Goal: Transaction & Acquisition: Book appointment/travel/reservation

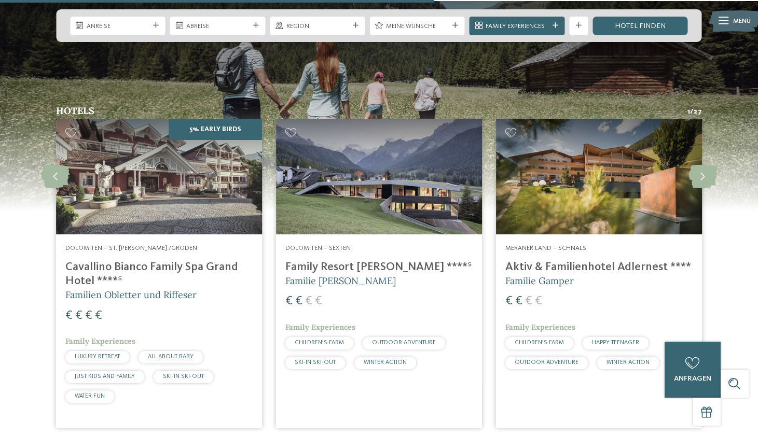
scroll to position [2425, 0]
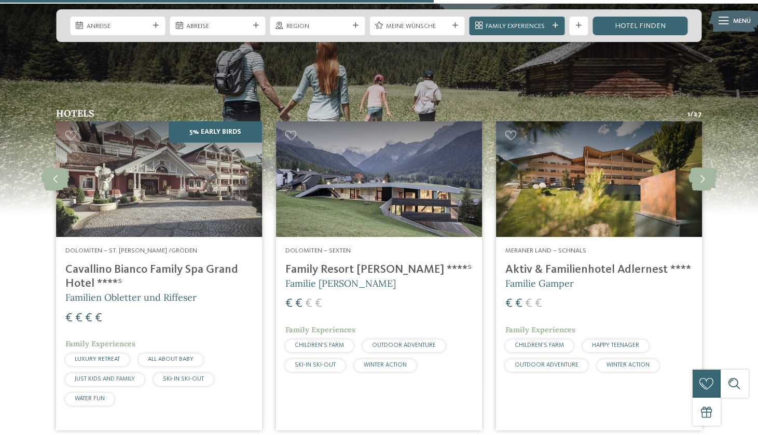
click at [338, 263] on h4 "Family Resort Rainer ****ˢ" at bounding box center [378, 270] width 187 height 14
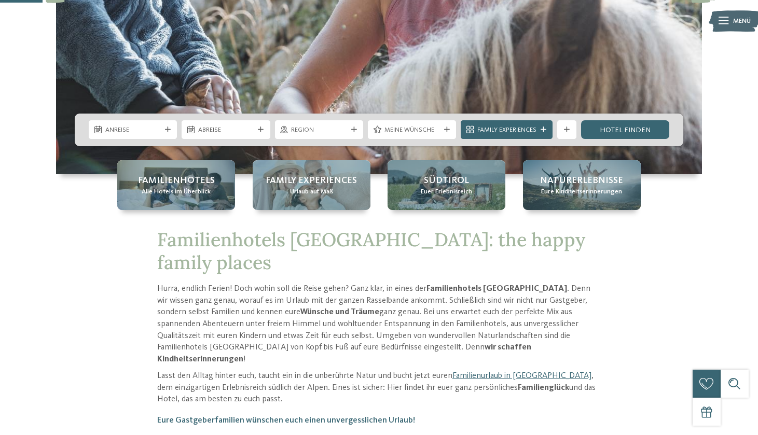
scroll to position [239, 0]
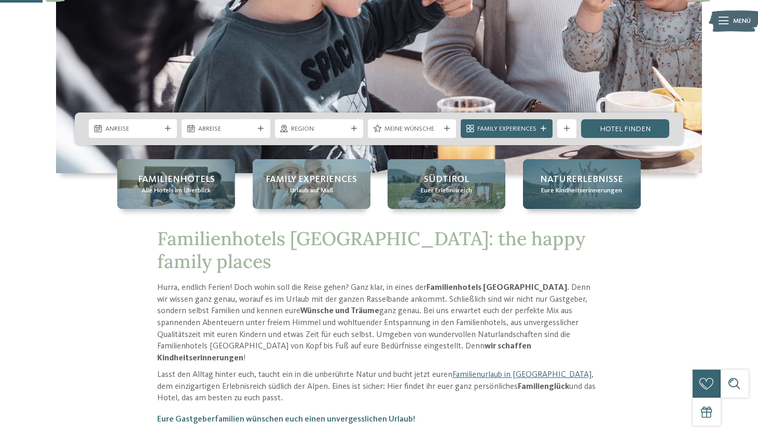
click at [604, 187] on span "Eure Kindheitserinnerungen" at bounding box center [581, 190] width 81 height 9
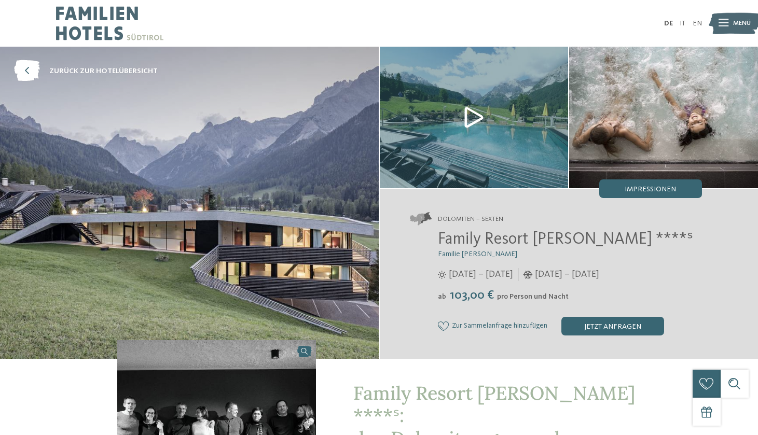
click at [276, 186] on img at bounding box center [189, 203] width 379 height 312
click at [637, 191] on span "Impressionen" at bounding box center [650, 189] width 51 height 7
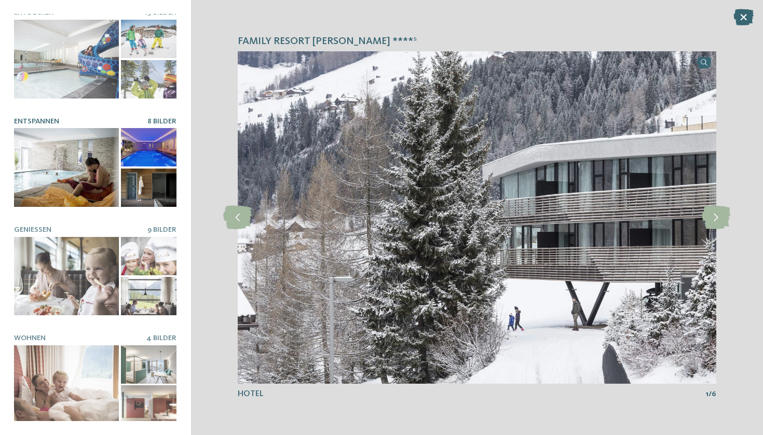
scroll to position [111, 0]
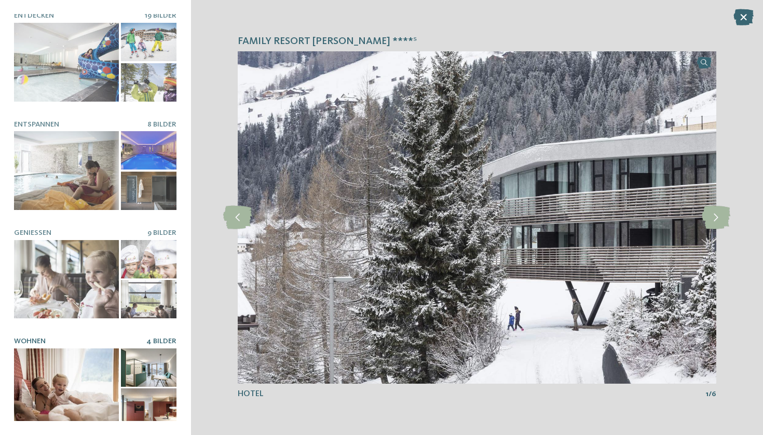
click at [80, 377] on div at bounding box center [66, 388] width 105 height 78
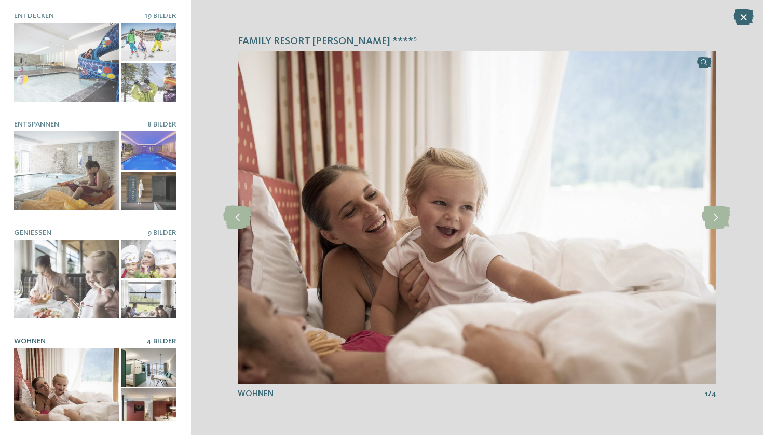
click at [172, 365] on div at bounding box center [149, 368] width 56 height 38
click at [146, 369] on div at bounding box center [149, 368] width 56 height 38
click at [710, 220] on icon at bounding box center [715, 217] width 29 height 23
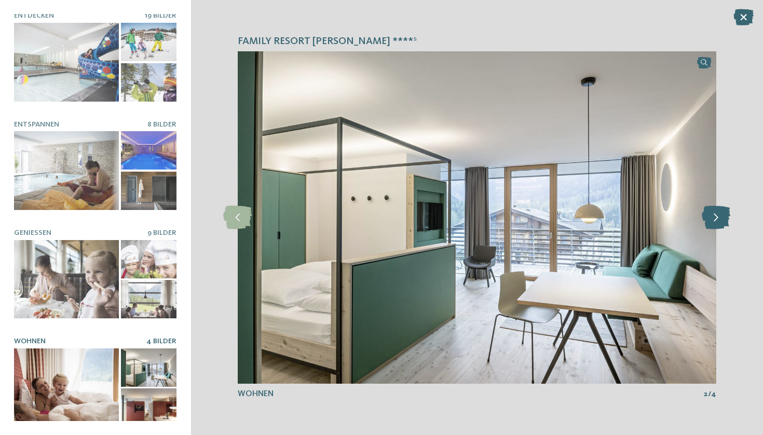
click at [710, 219] on icon at bounding box center [715, 217] width 29 height 23
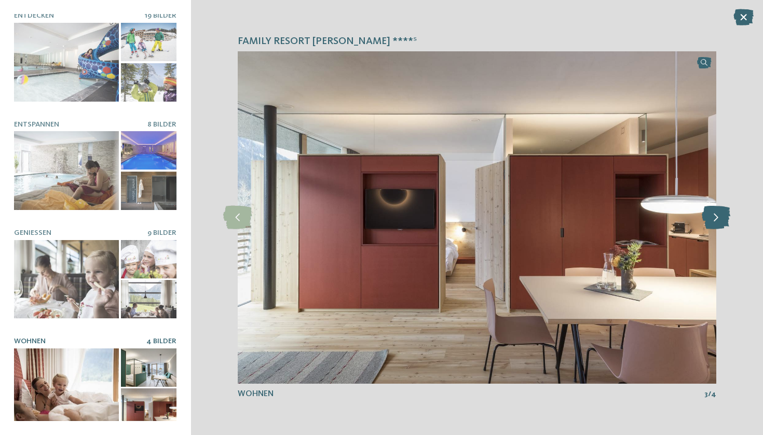
click at [710, 219] on icon at bounding box center [715, 217] width 29 height 23
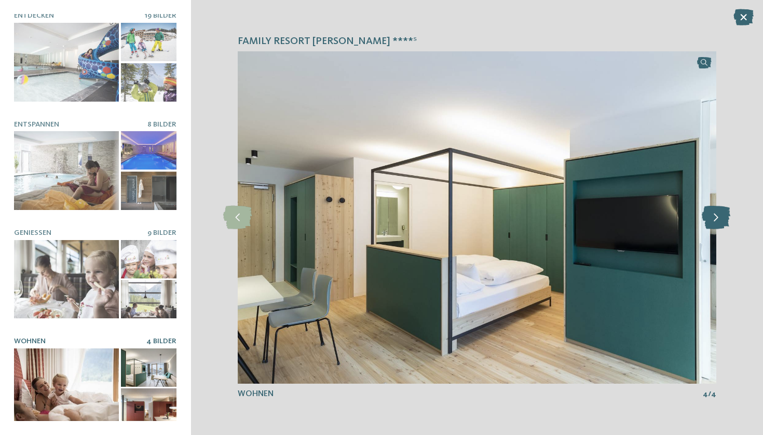
click at [710, 219] on icon at bounding box center [715, 217] width 29 height 23
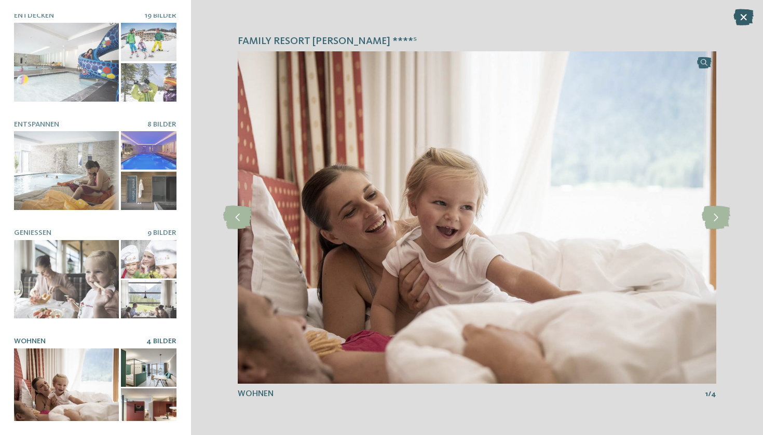
click at [745, 16] on icon at bounding box center [743, 17] width 20 height 17
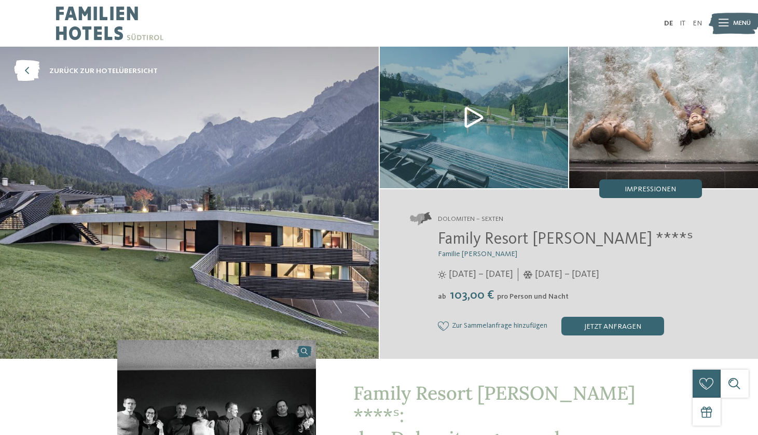
click at [641, 189] on span "Impressionen" at bounding box center [650, 189] width 51 height 7
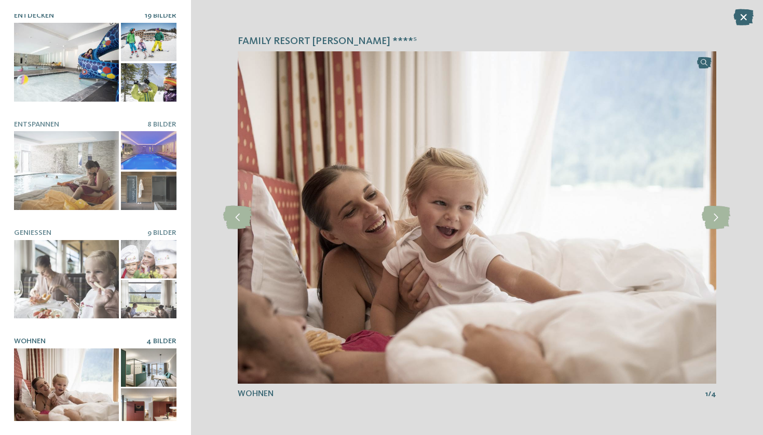
click at [89, 65] on div at bounding box center [66, 62] width 105 height 78
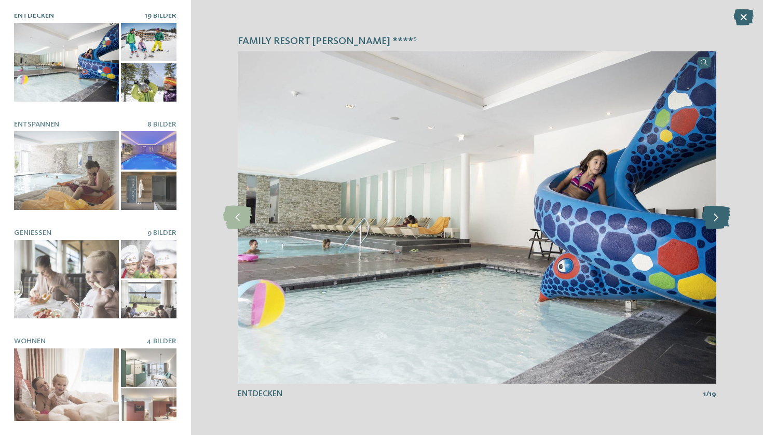
click at [721, 220] on icon at bounding box center [715, 217] width 29 height 23
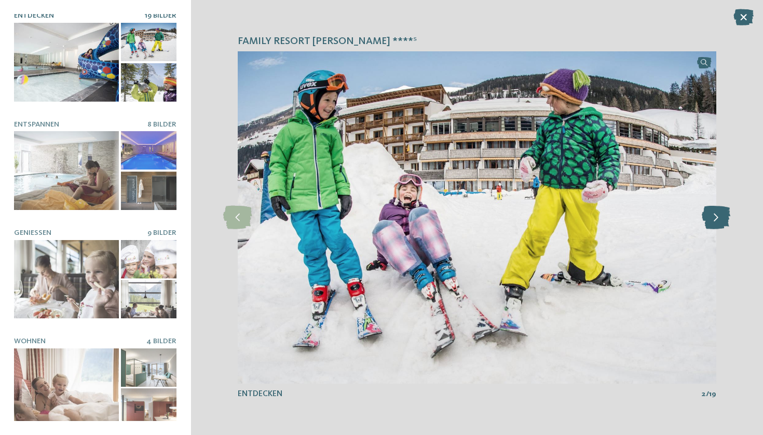
click at [721, 220] on icon at bounding box center [715, 217] width 29 height 23
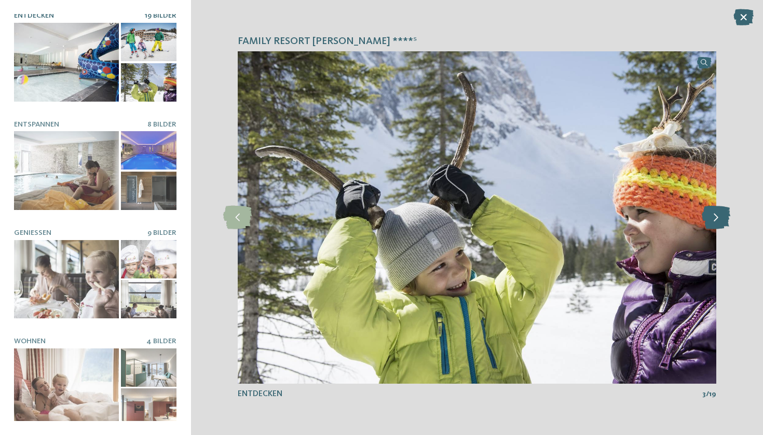
click at [721, 220] on icon at bounding box center [715, 217] width 29 height 23
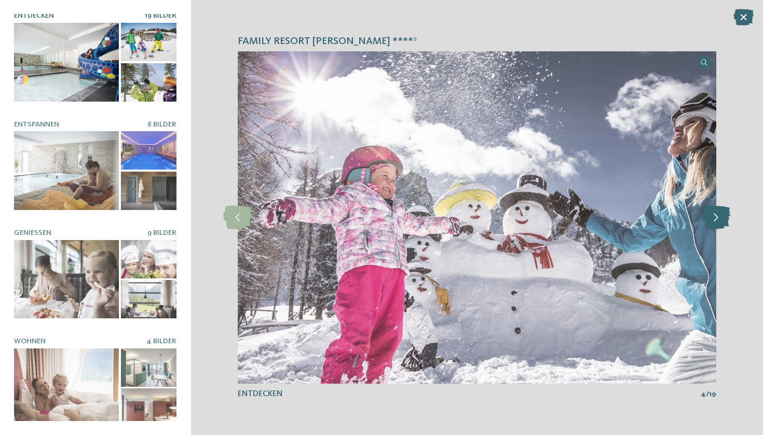
click at [721, 220] on icon at bounding box center [715, 217] width 29 height 23
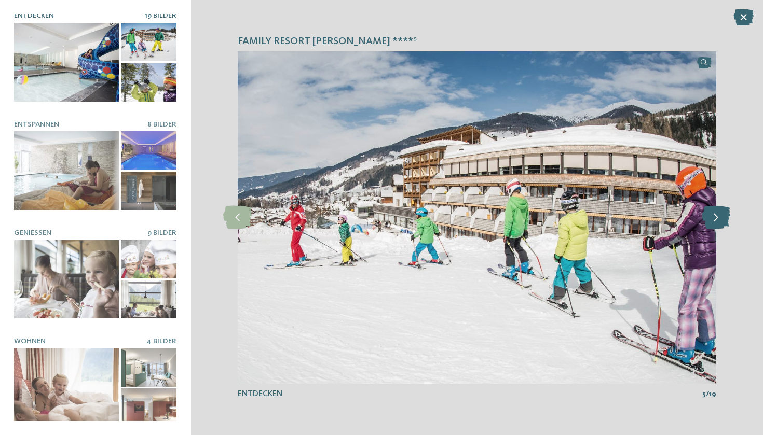
click at [721, 220] on icon at bounding box center [715, 217] width 29 height 23
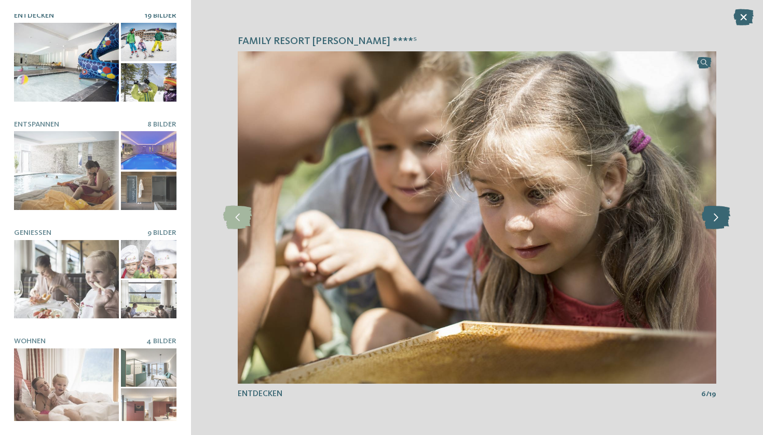
click at [721, 220] on icon at bounding box center [715, 217] width 29 height 23
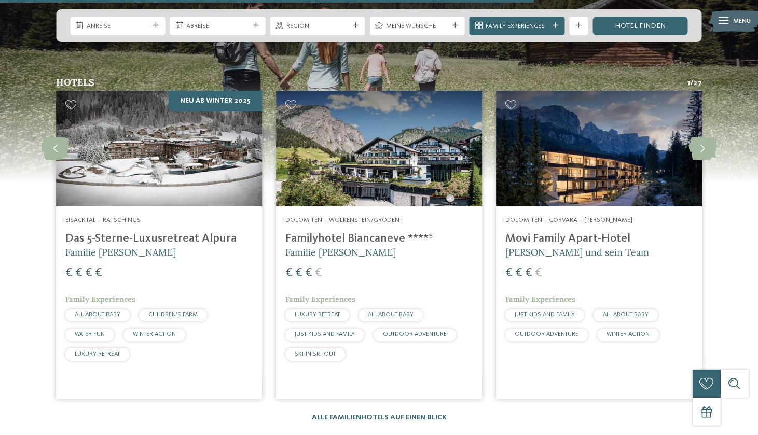
scroll to position [1872, 0]
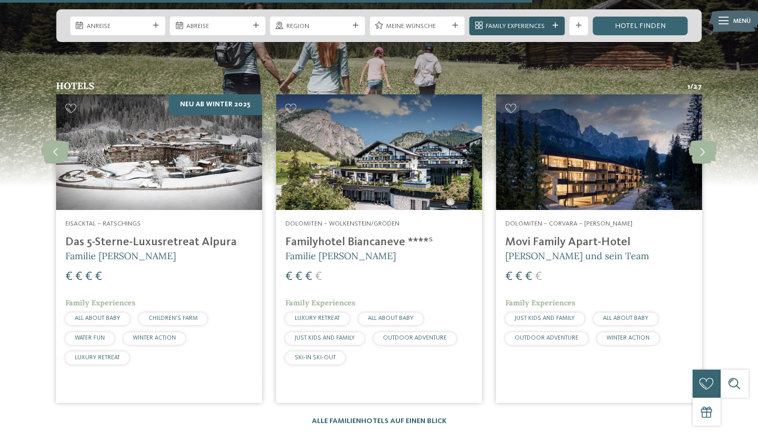
click at [540, 27] on span "Family Experiences" at bounding box center [517, 26] width 62 height 9
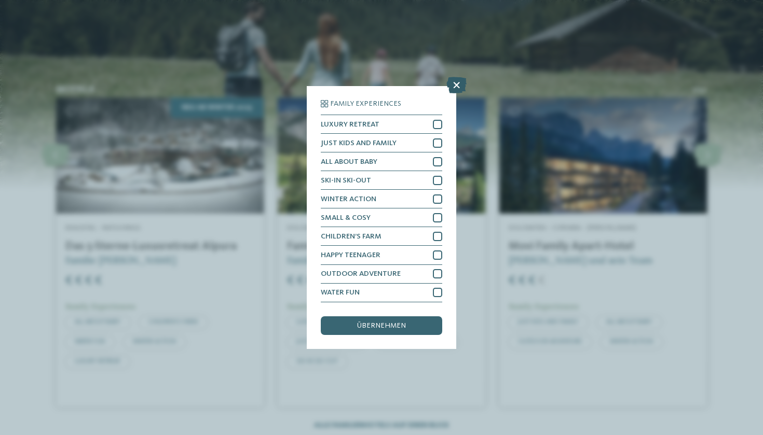
click at [455, 77] on icon at bounding box center [456, 85] width 20 height 17
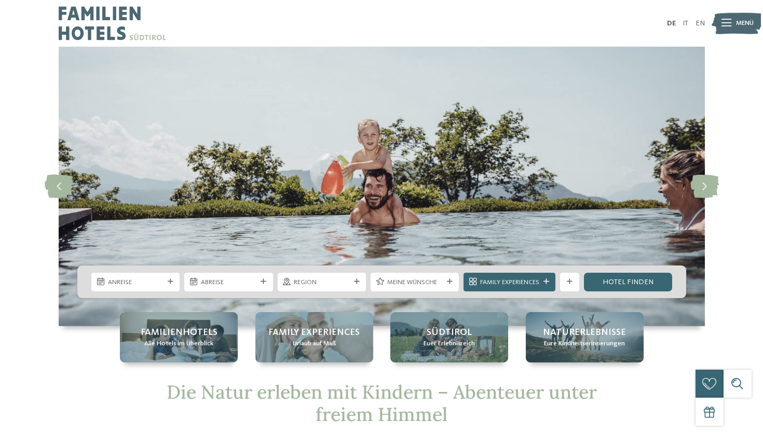
scroll to position [0, 0]
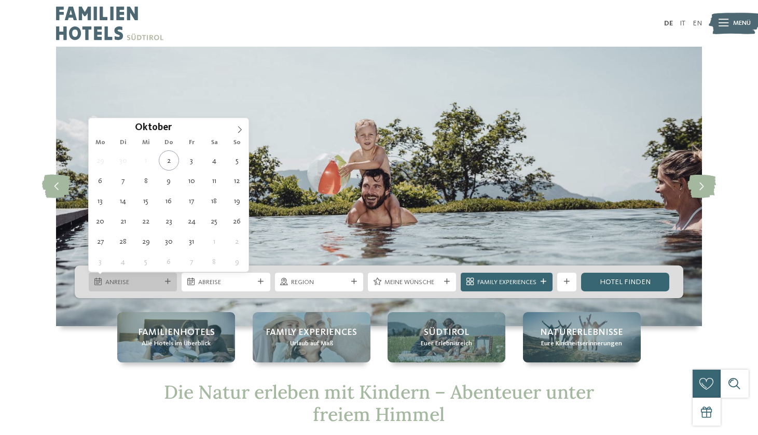
click at [139, 279] on span "Anreise" at bounding box center [133, 282] width 56 height 9
click at [239, 129] on icon at bounding box center [239, 129] width 7 height 7
type input "****"
click at [239, 129] on icon at bounding box center [239, 129] width 7 height 7
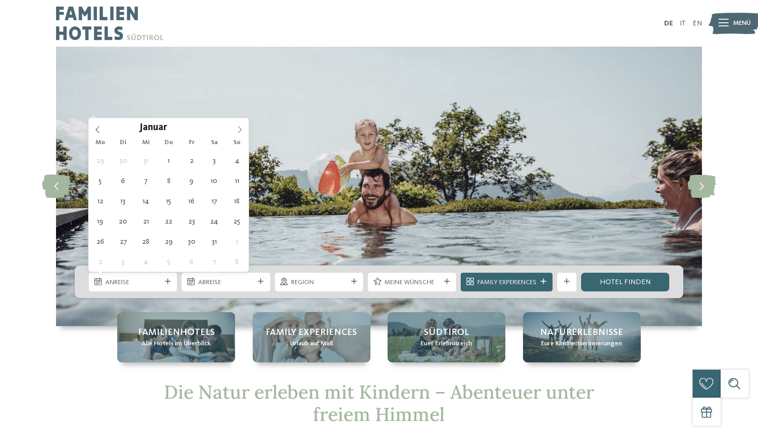
click at [239, 129] on icon at bounding box center [239, 129] width 7 height 7
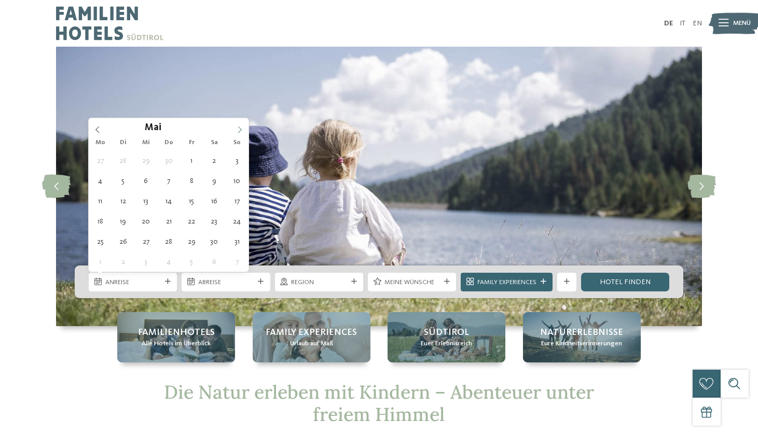
click at [239, 129] on icon at bounding box center [239, 129] width 7 height 7
click at [337, 225] on img at bounding box center [379, 187] width 646 height 280
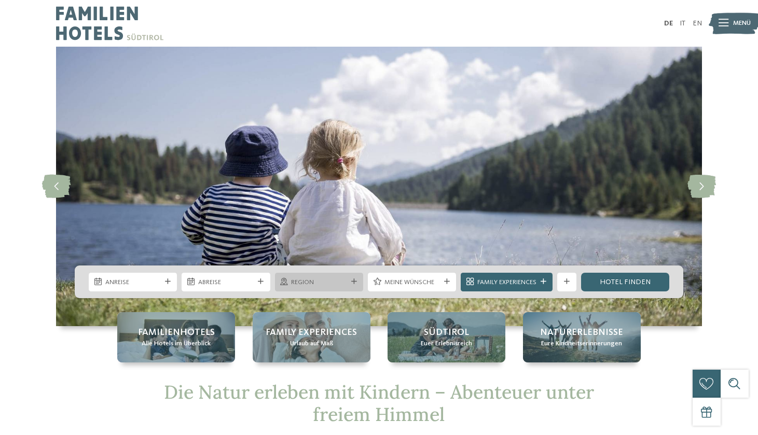
click at [335, 282] on span "Region" at bounding box center [319, 282] width 56 height 9
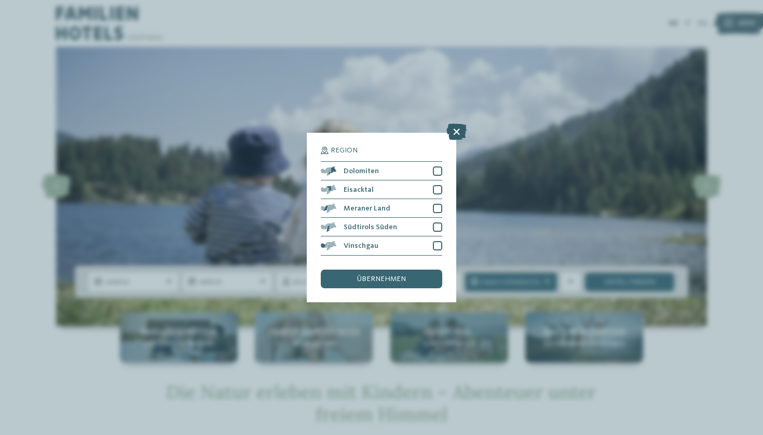
click at [456, 124] on icon at bounding box center [456, 132] width 20 height 17
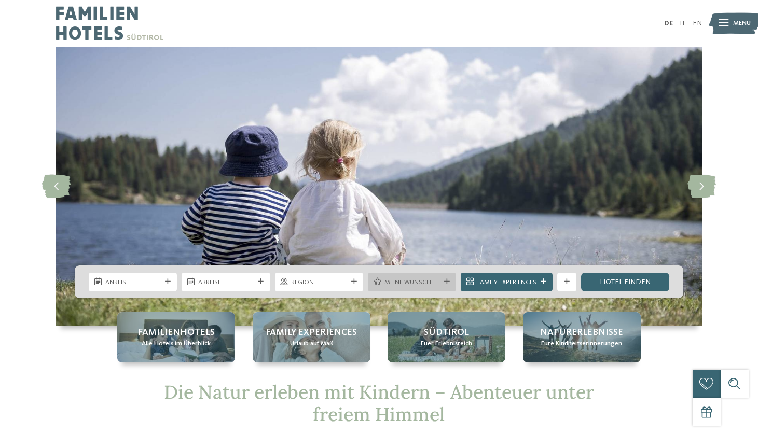
click at [429, 285] on span "Meine Wünsche" at bounding box center [412, 282] width 56 height 9
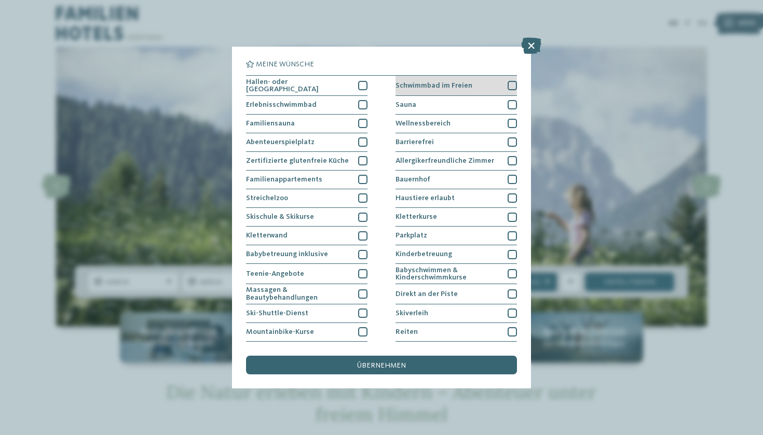
click at [430, 85] on span "Schwimmbad im Freien" at bounding box center [433, 85] width 77 height 7
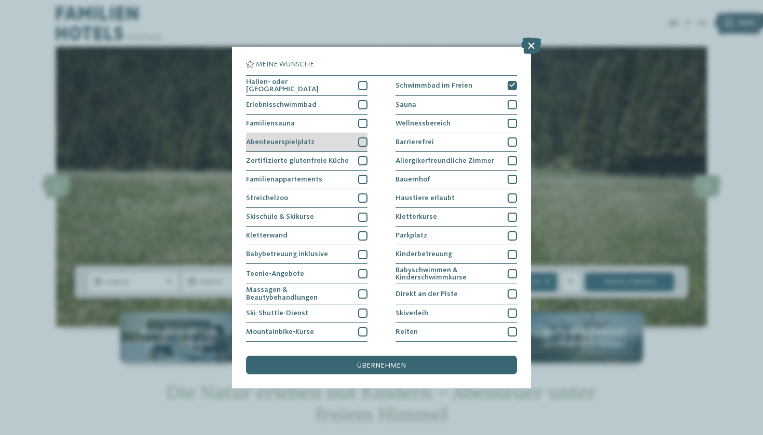
click at [359, 138] on div at bounding box center [362, 141] width 9 height 9
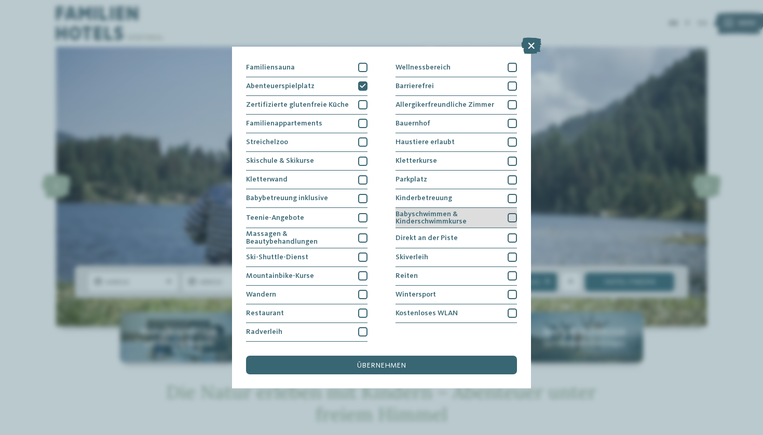
scroll to position [77, 0]
click at [482, 189] on div "Kinderbetreuung" at bounding box center [455, 198] width 121 height 19
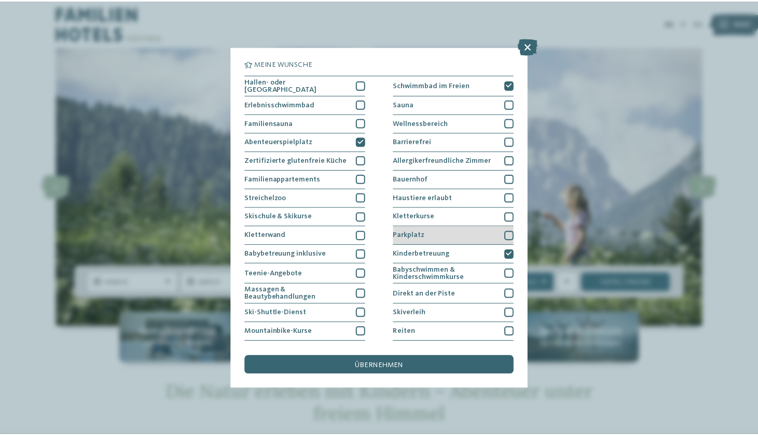
scroll to position [0, 0]
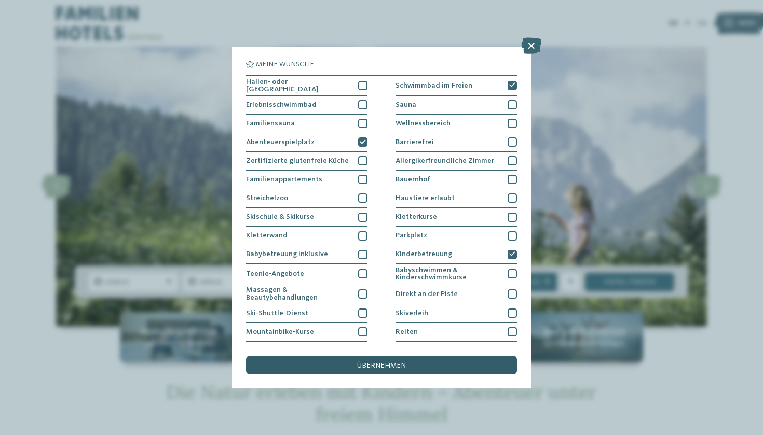
click at [373, 362] on span "übernehmen" at bounding box center [381, 365] width 49 height 7
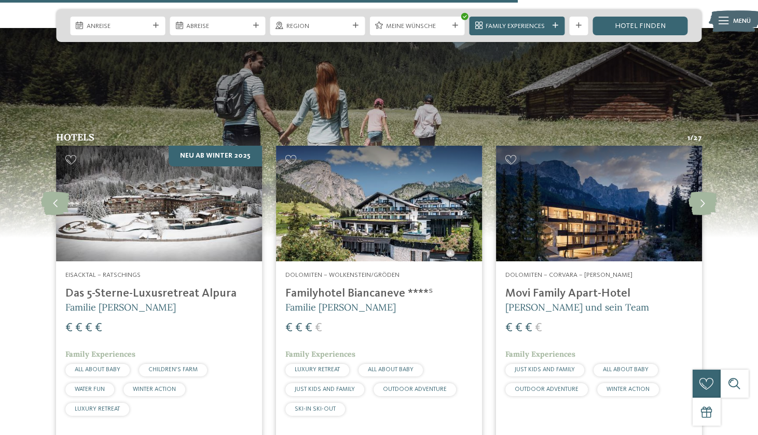
scroll to position [1823, 0]
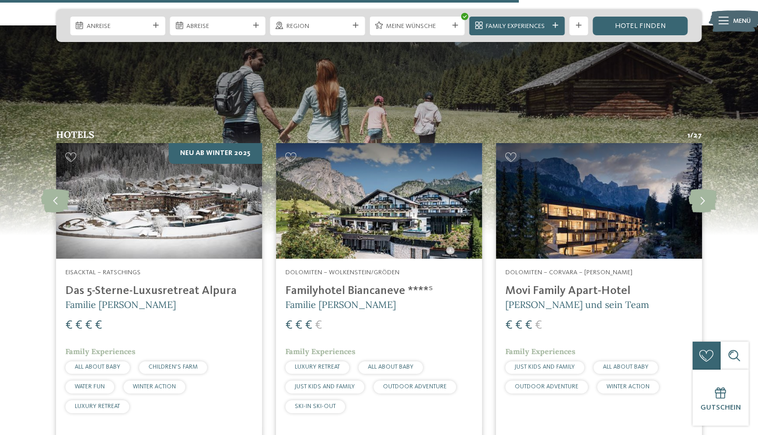
click at [163, 284] on h4 "Das 5-Sterne-Luxusretreat Alpura" at bounding box center [158, 291] width 187 height 14
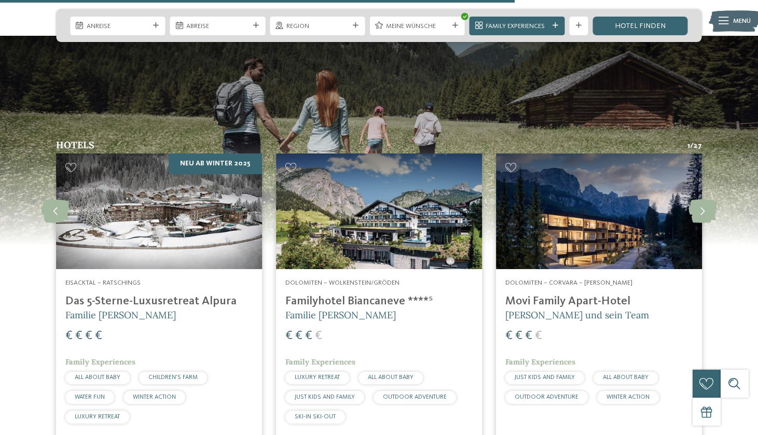
scroll to position [1825, 0]
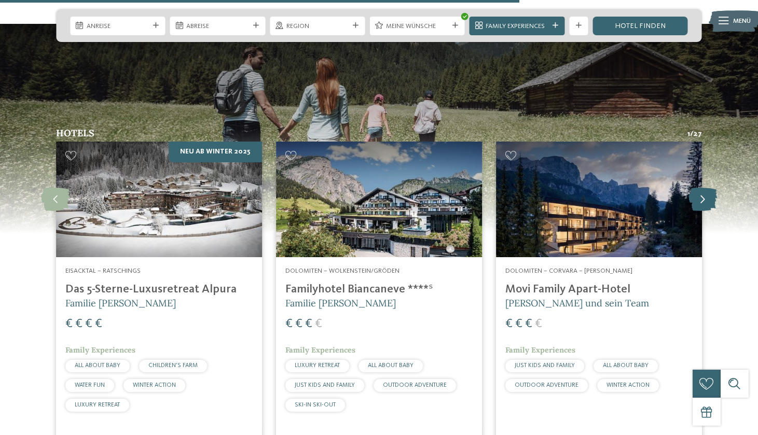
click at [703, 188] on icon at bounding box center [703, 199] width 29 height 23
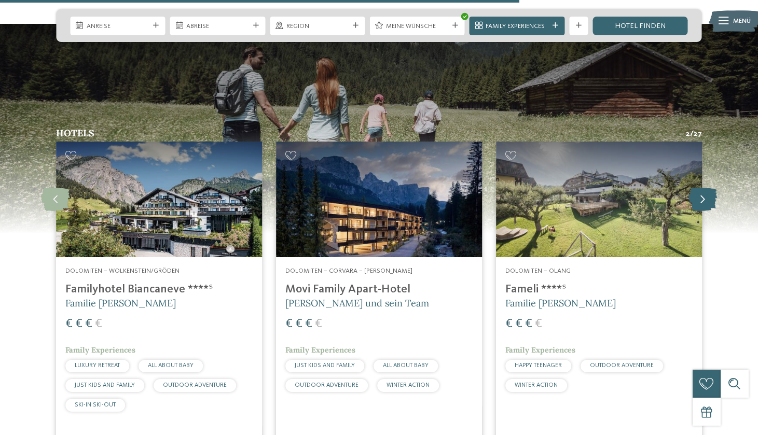
click at [703, 188] on icon at bounding box center [703, 199] width 29 height 23
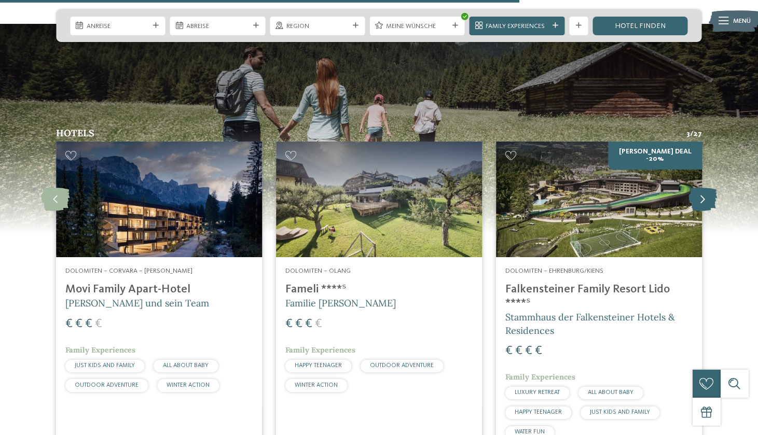
click at [703, 188] on icon at bounding box center [703, 199] width 29 height 23
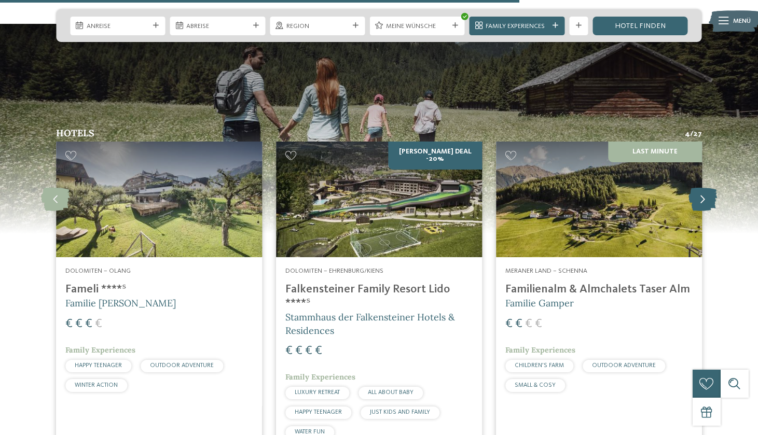
click at [703, 188] on icon at bounding box center [703, 199] width 29 height 23
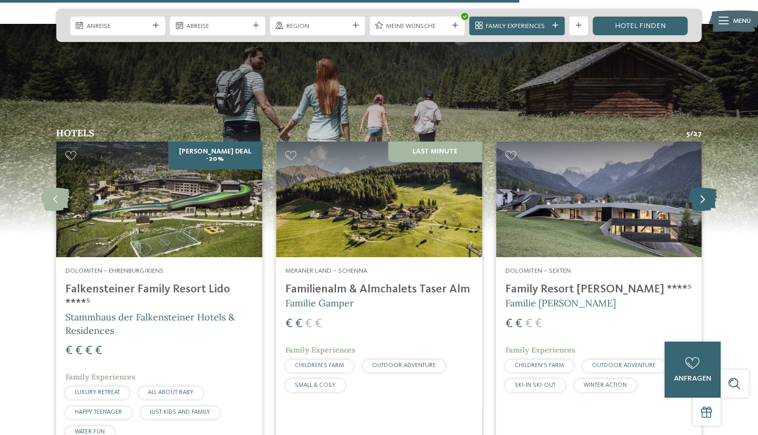
click at [703, 188] on icon at bounding box center [703, 199] width 29 height 23
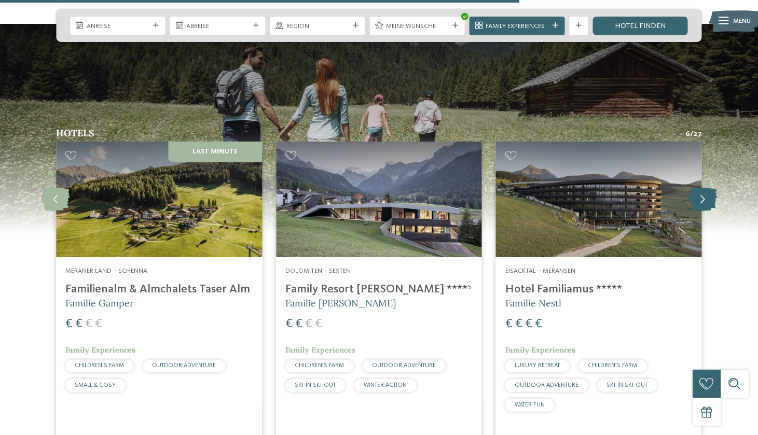
click at [703, 188] on icon at bounding box center [703, 199] width 29 height 23
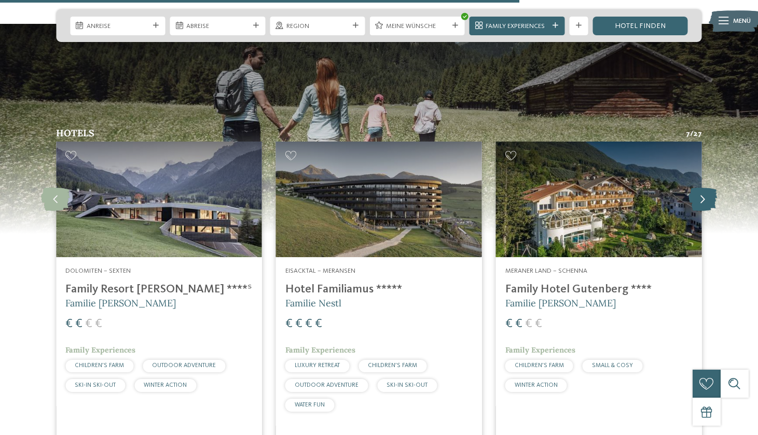
click at [703, 188] on icon at bounding box center [703, 199] width 29 height 23
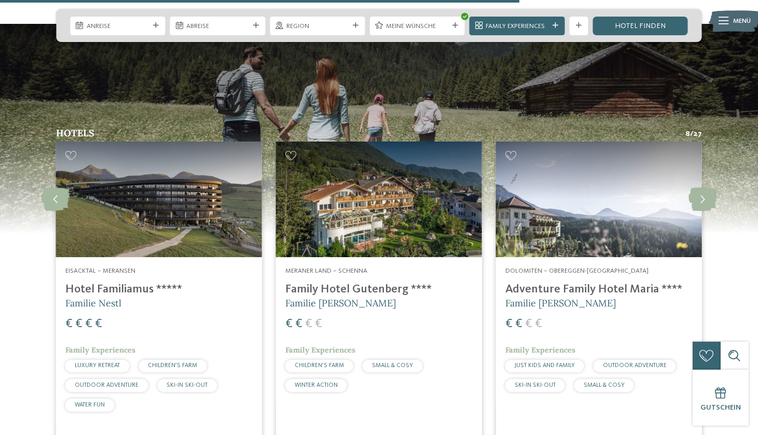
click at [580, 283] on h4 "Adventure Family Hotel Maria ****" at bounding box center [598, 290] width 187 height 14
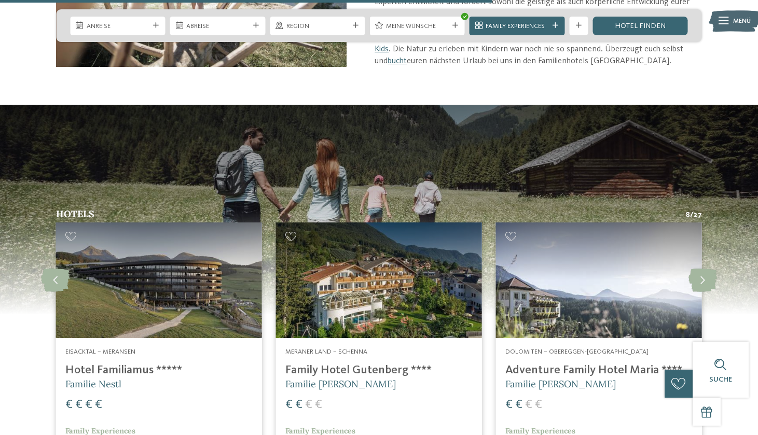
scroll to position [1744, 0]
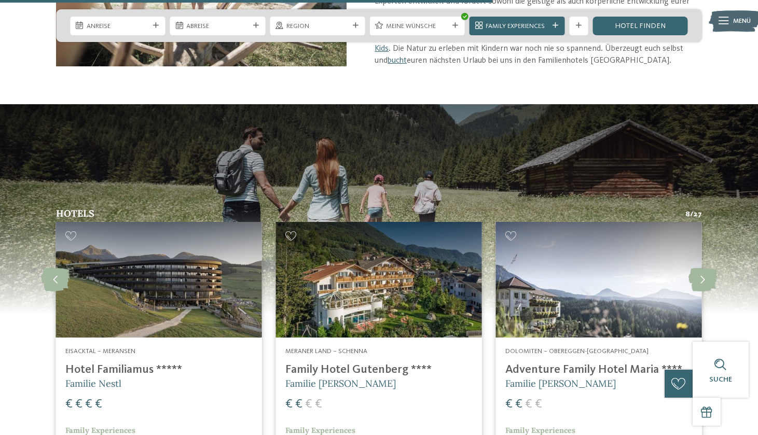
click at [92, 363] on h4 "Hotel Familiamus *****" at bounding box center [158, 370] width 187 height 14
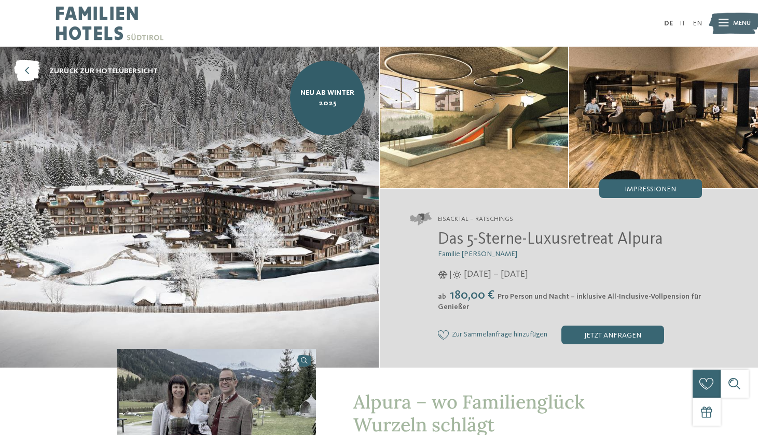
click at [287, 236] on img at bounding box center [189, 207] width 379 height 321
click at [474, 139] on img at bounding box center [474, 118] width 189 height 142
click at [669, 189] on span "Impressionen" at bounding box center [650, 189] width 51 height 7
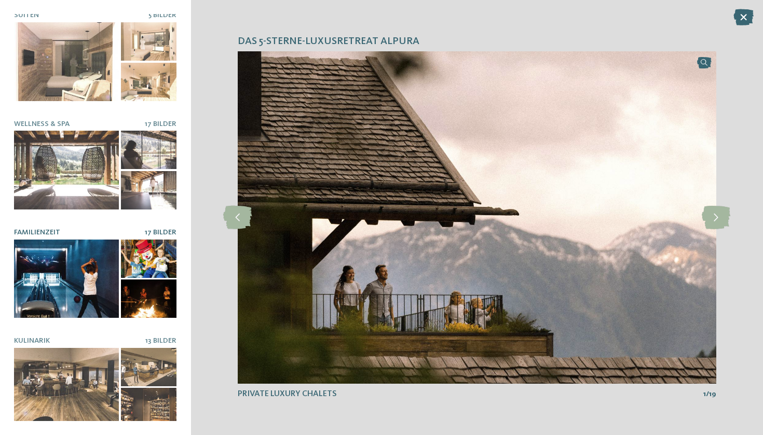
scroll to position [111, 0]
click at [80, 281] on div at bounding box center [66, 279] width 105 height 78
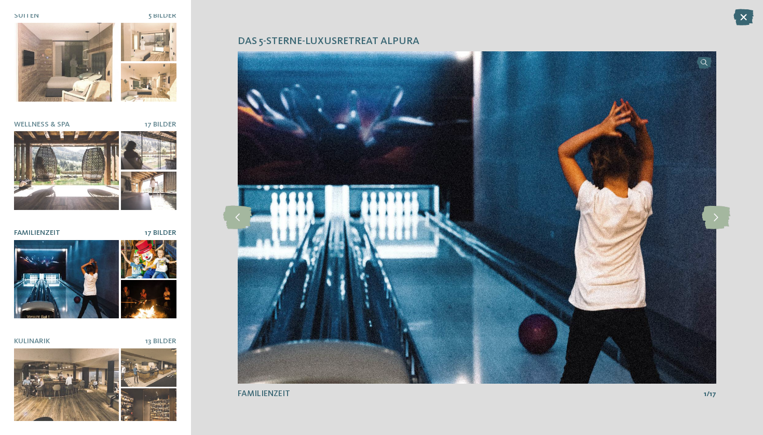
click at [155, 263] on div at bounding box center [149, 259] width 56 height 38
click at [723, 218] on icon at bounding box center [715, 217] width 29 height 23
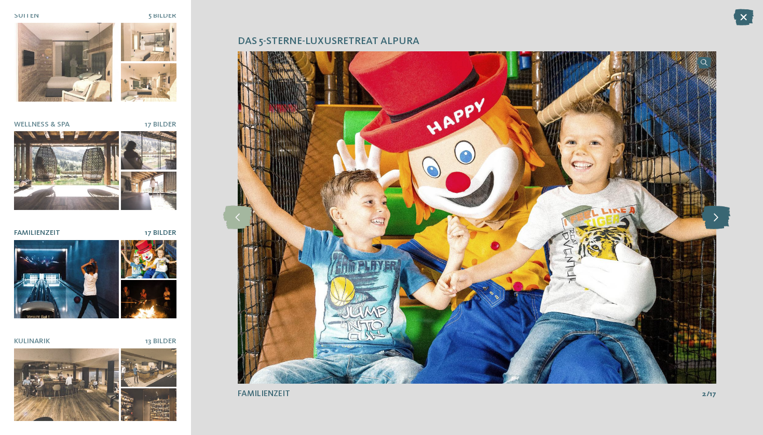
click at [723, 218] on icon at bounding box center [715, 217] width 29 height 23
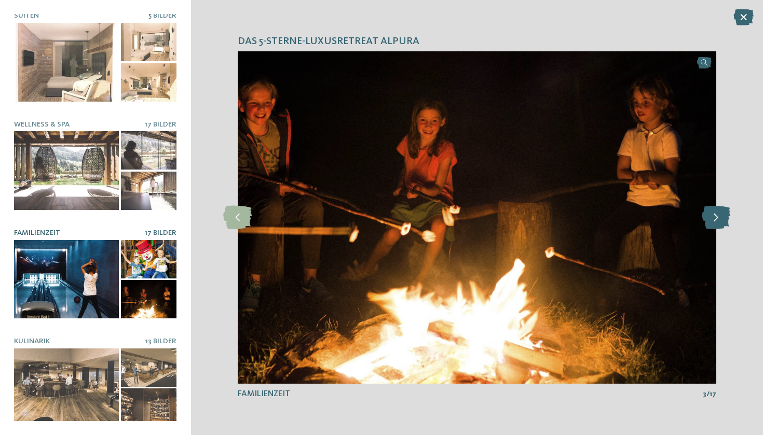
click at [723, 218] on icon at bounding box center [715, 217] width 29 height 23
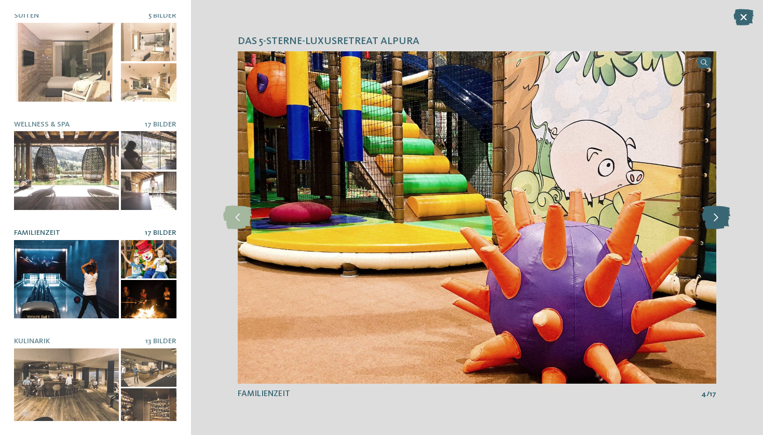
click at [723, 218] on icon at bounding box center [715, 217] width 29 height 23
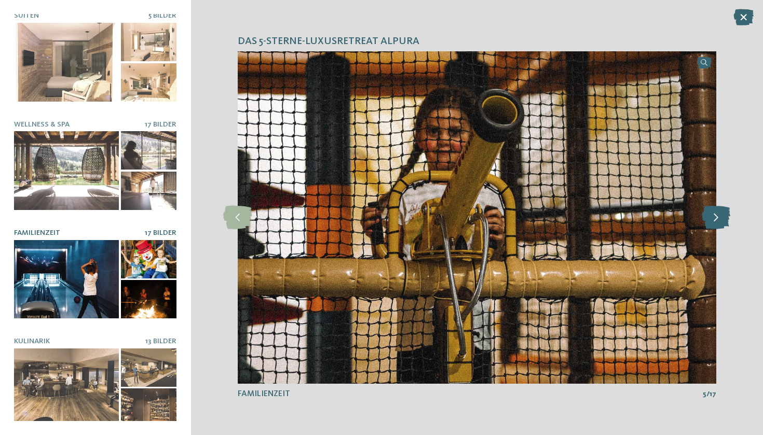
click at [723, 218] on icon at bounding box center [715, 217] width 29 height 23
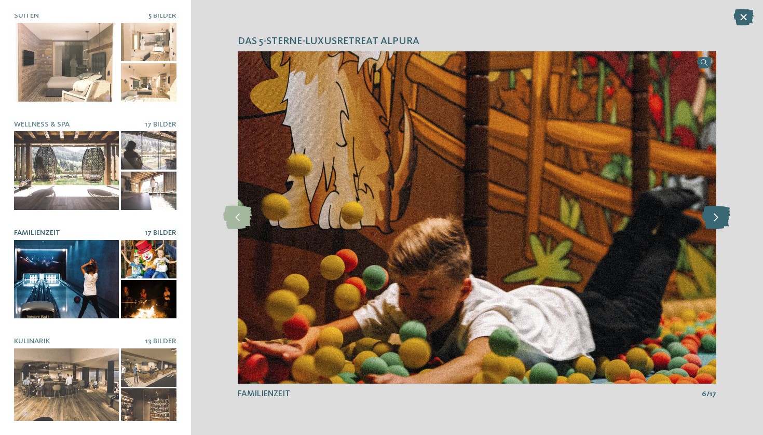
click at [723, 218] on icon at bounding box center [715, 217] width 29 height 23
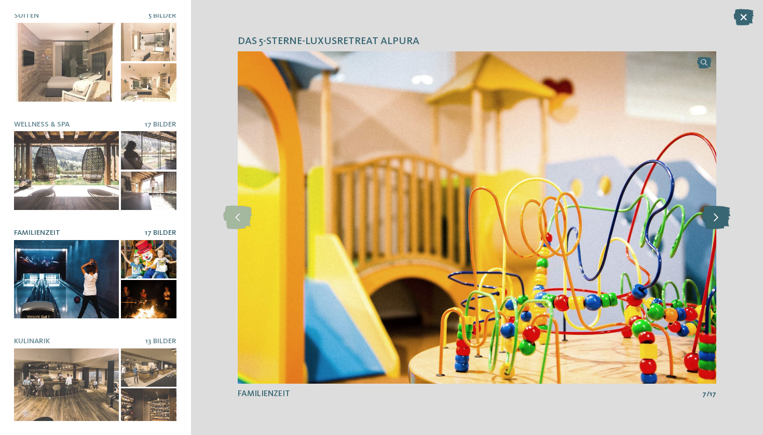
click at [723, 218] on icon at bounding box center [715, 217] width 29 height 23
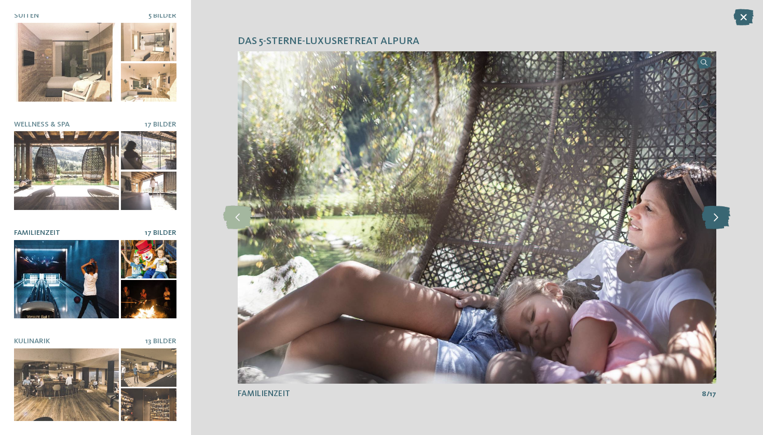
click at [723, 218] on icon at bounding box center [715, 217] width 29 height 23
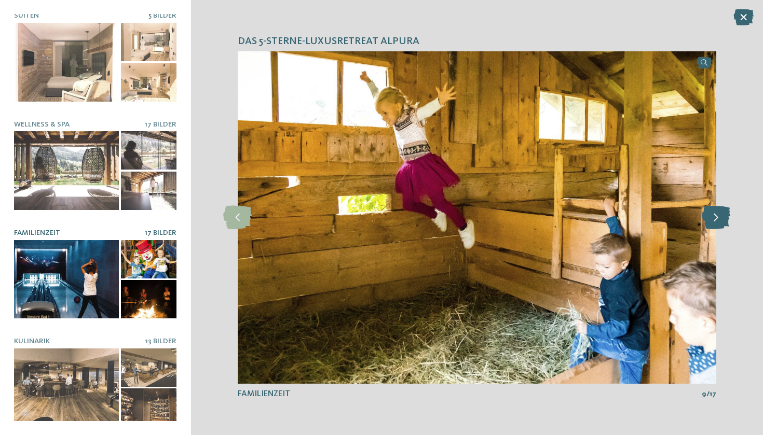
click at [723, 218] on icon at bounding box center [715, 217] width 29 height 23
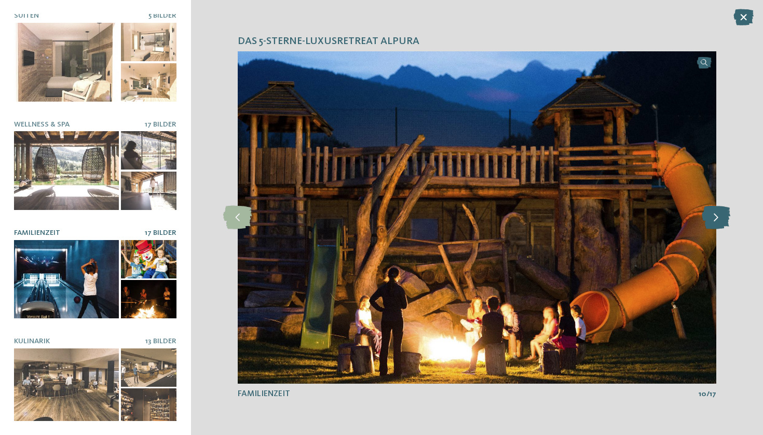
click at [723, 218] on icon at bounding box center [715, 217] width 29 height 23
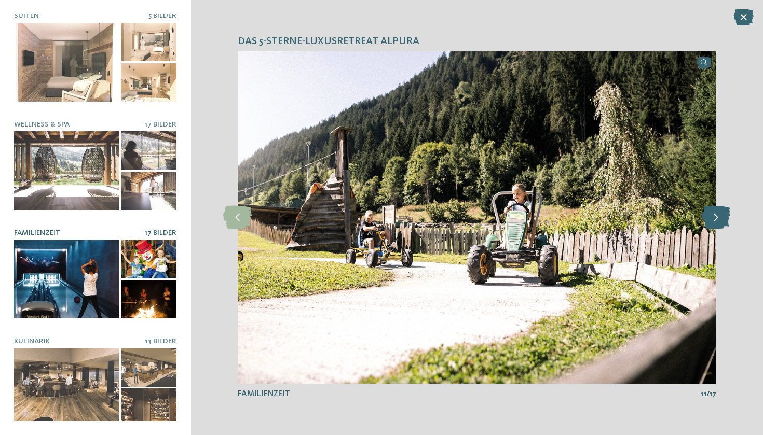
click at [723, 218] on icon at bounding box center [715, 217] width 29 height 23
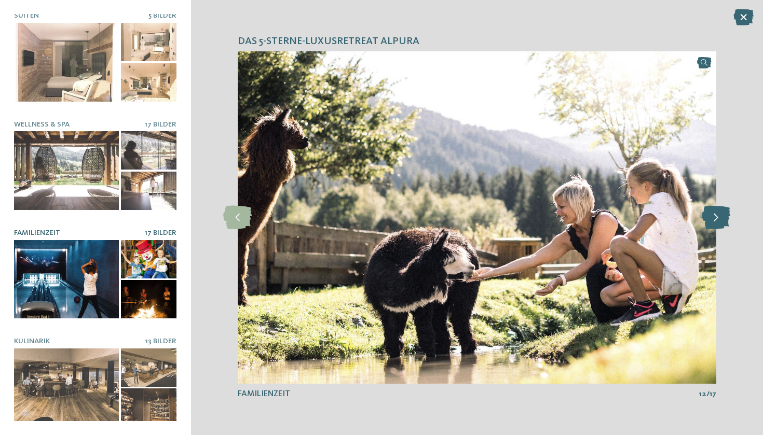
click at [723, 218] on icon at bounding box center [715, 217] width 29 height 23
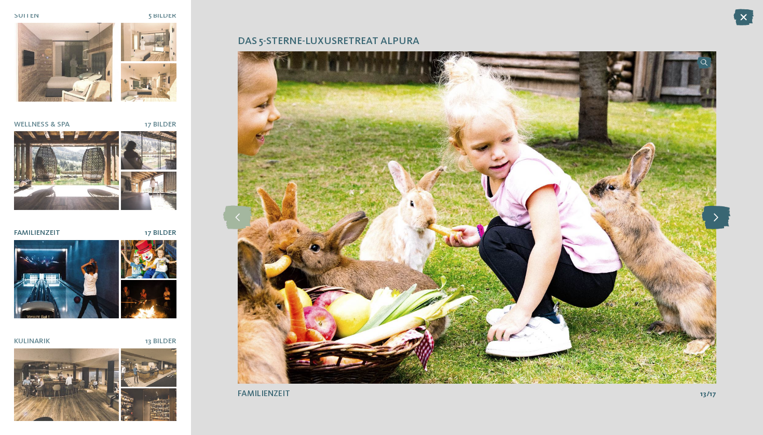
click at [723, 218] on icon at bounding box center [715, 217] width 29 height 23
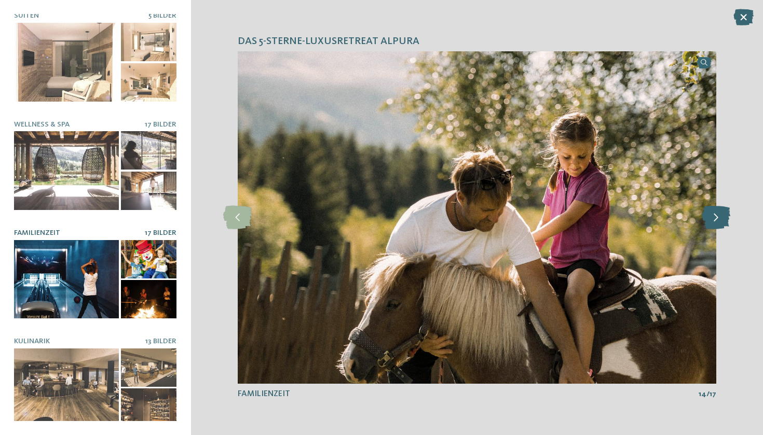
click at [723, 218] on icon at bounding box center [715, 217] width 29 height 23
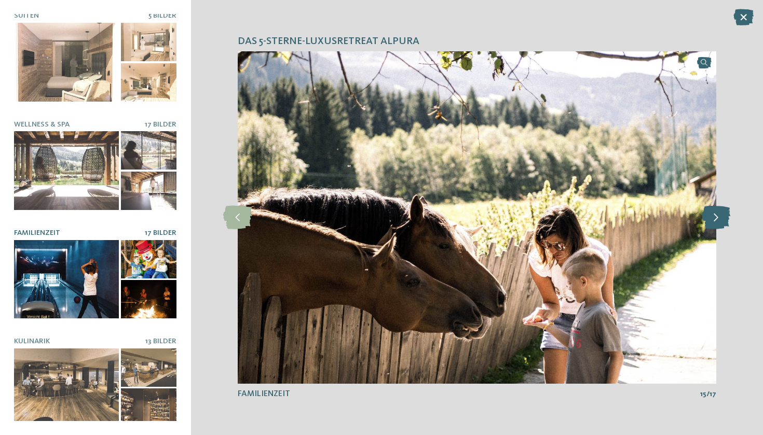
click at [723, 218] on icon at bounding box center [715, 217] width 29 height 23
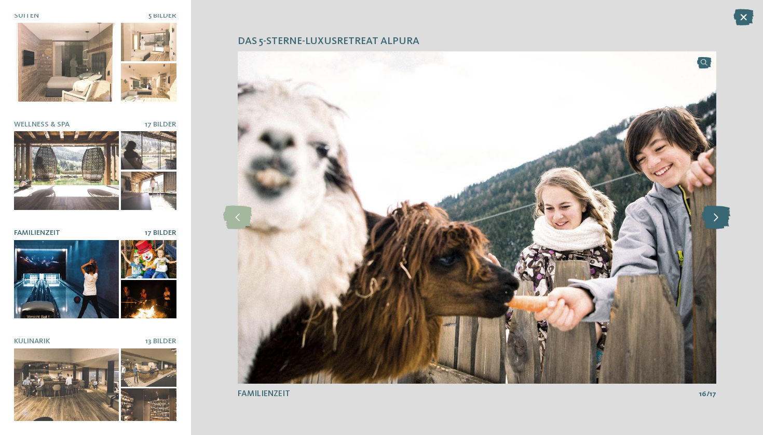
click at [723, 218] on icon at bounding box center [715, 217] width 29 height 23
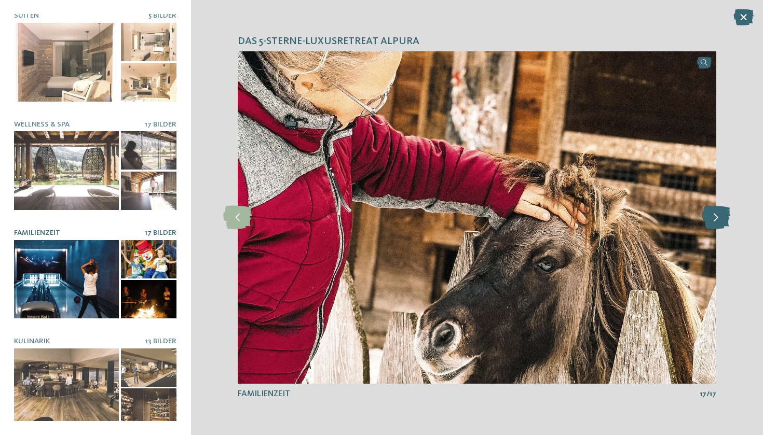
click at [723, 218] on icon at bounding box center [715, 217] width 29 height 23
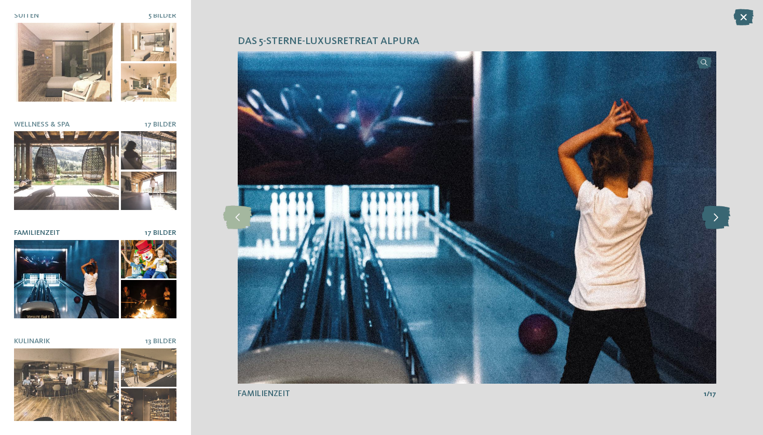
click at [723, 218] on icon at bounding box center [715, 217] width 29 height 23
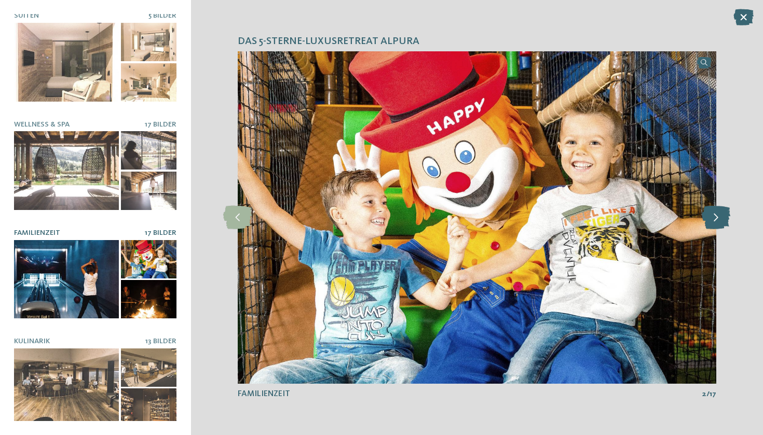
click at [723, 218] on icon at bounding box center [715, 217] width 29 height 23
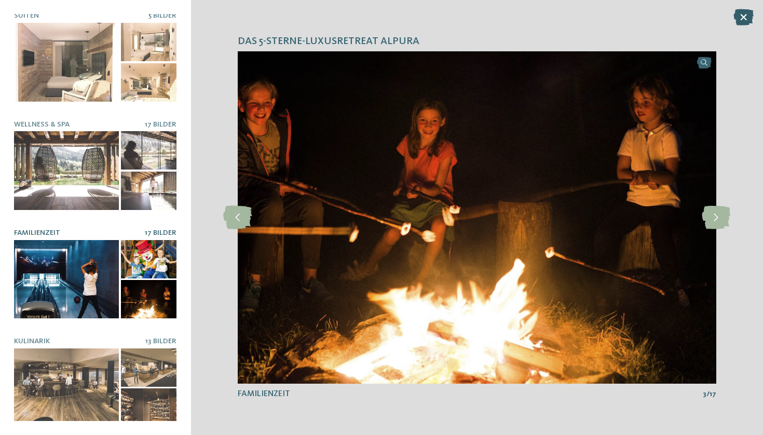
click at [742, 18] on icon at bounding box center [743, 17] width 20 height 17
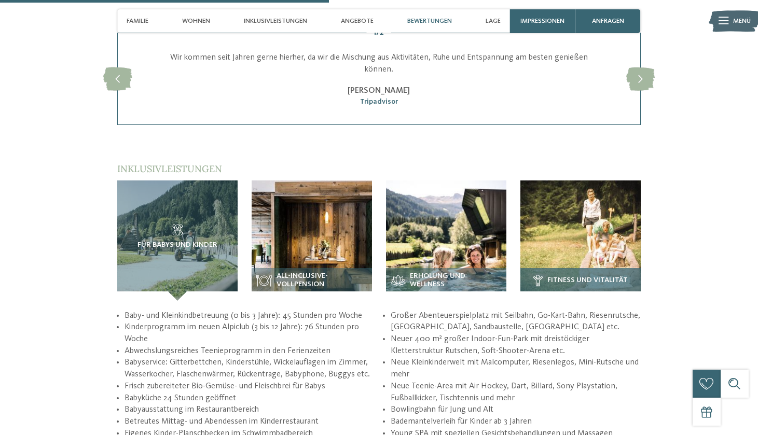
scroll to position [1512, 0]
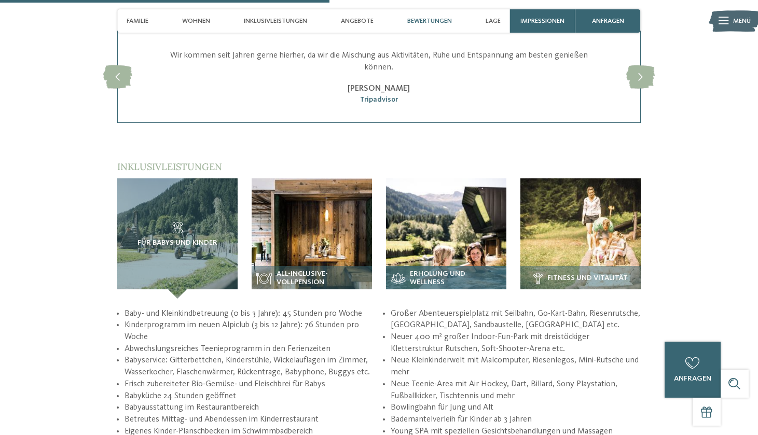
click at [458, 219] on img at bounding box center [446, 238] width 120 height 120
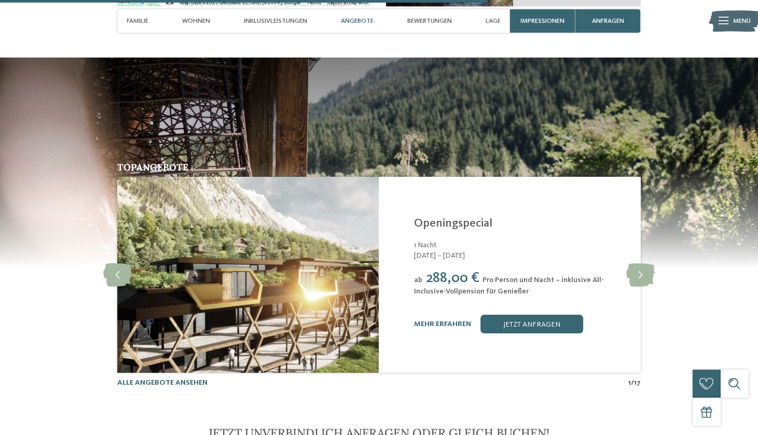
scroll to position [2202, 0]
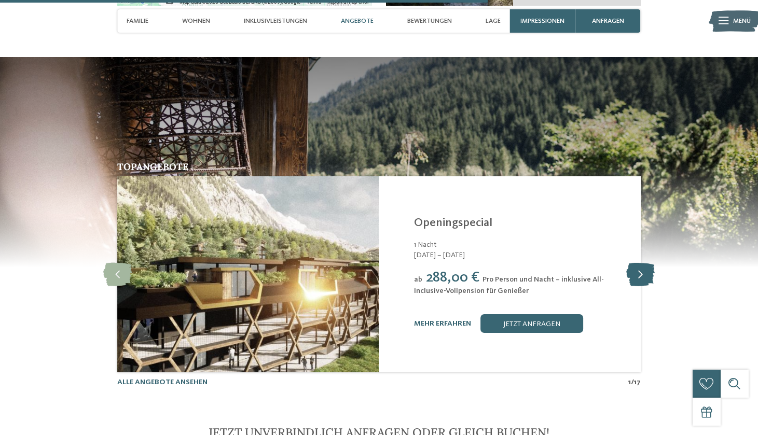
click at [645, 263] on icon at bounding box center [640, 274] width 29 height 23
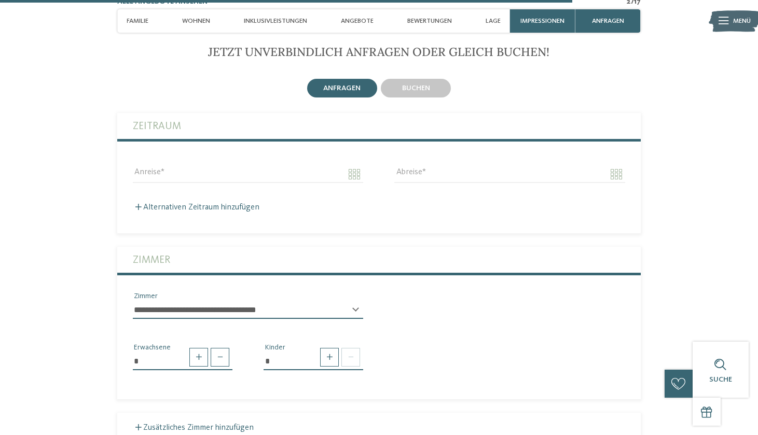
scroll to position [2581, 0]
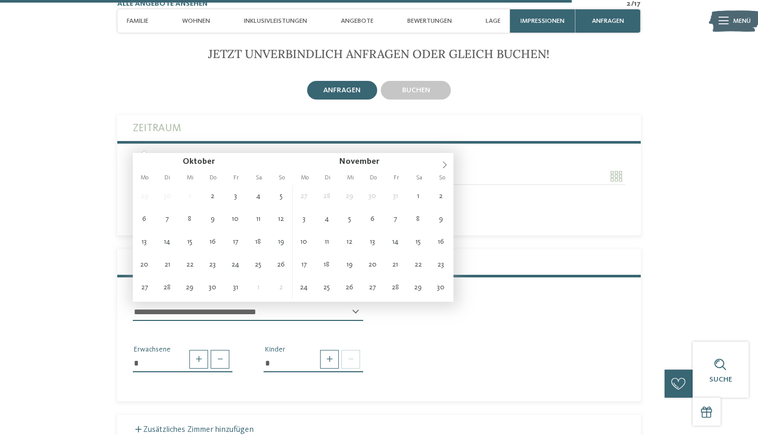
click at [354, 168] on input "Anreise" at bounding box center [248, 177] width 230 height 18
click at [445, 164] on icon at bounding box center [444, 164] width 7 height 7
type input "****"
click at [445, 164] on icon at bounding box center [444, 164] width 7 height 7
type input "****"
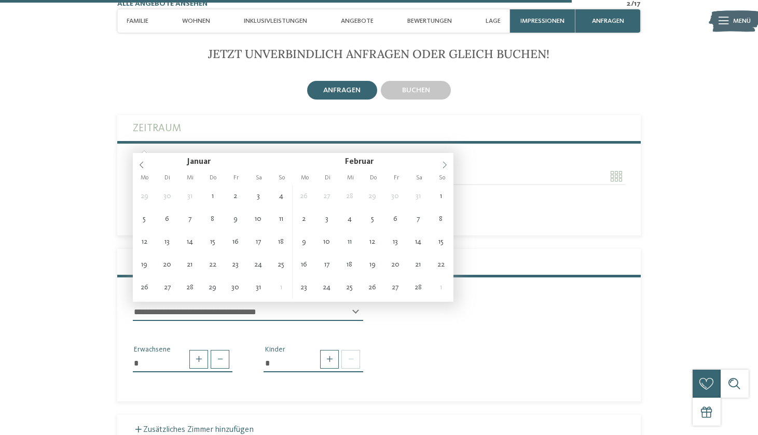
click at [445, 164] on icon at bounding box center [444, 164] width 7 height 7
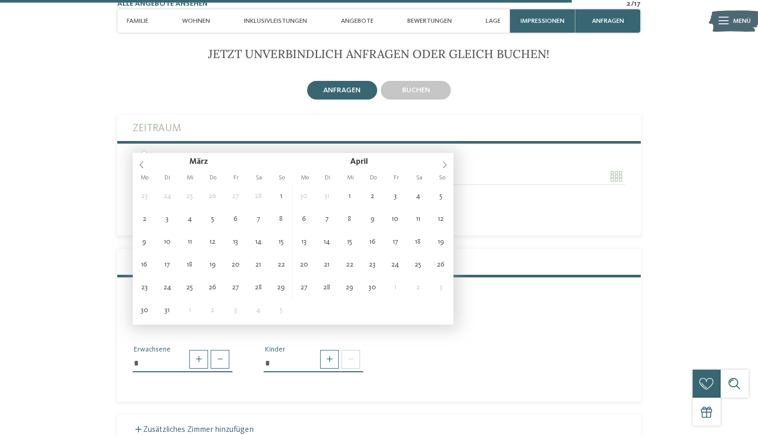
click at [445, 164] on icon at bounding box center [444, 164] width 7 height 7
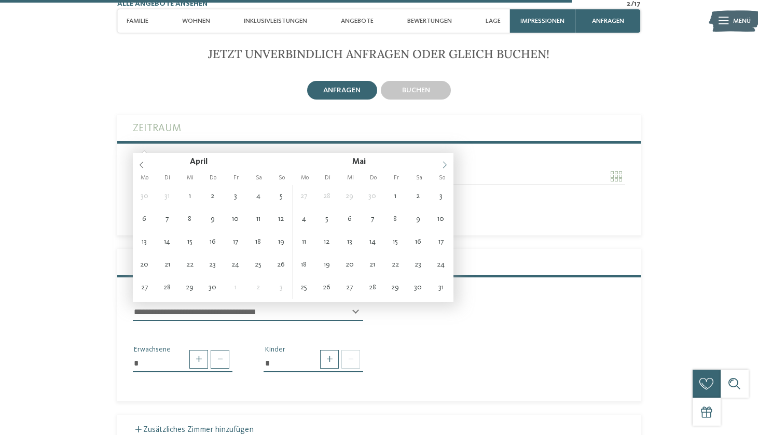
click at [445, 164] on icon at bounding box center [444, 164] width 7 height 7
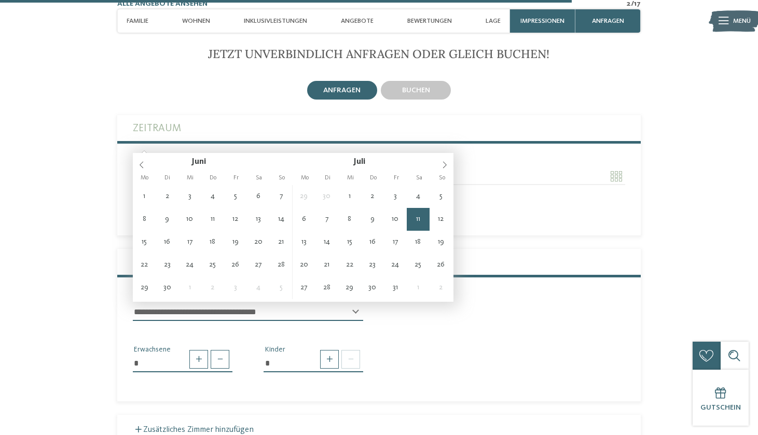
type input "**********"
type input "****"
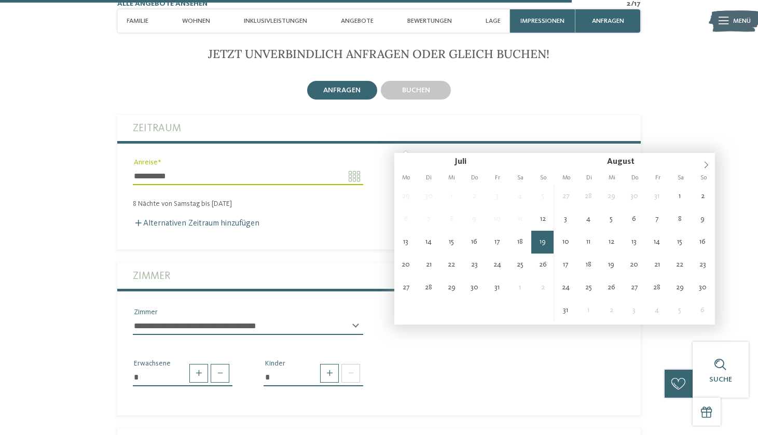
click at [615, 168] on input "**********" at bounding box center [509, 177] width 230 height 18
type input "**********"
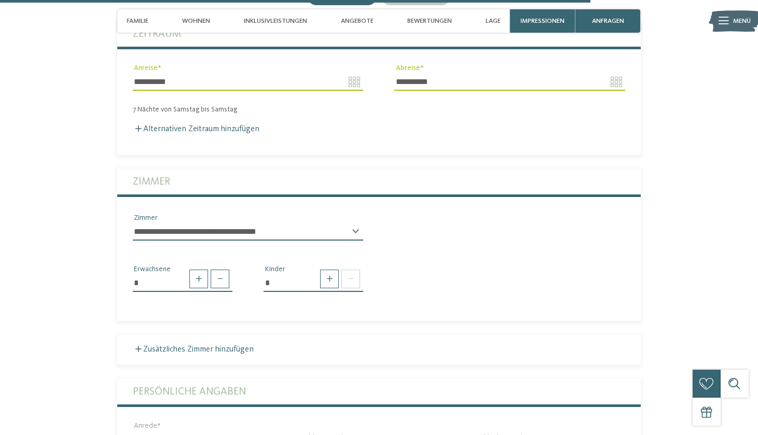
scroll to position [2676, 0]
click at [329, 269] on span at bounding box center [329, 278] width 19 height 19
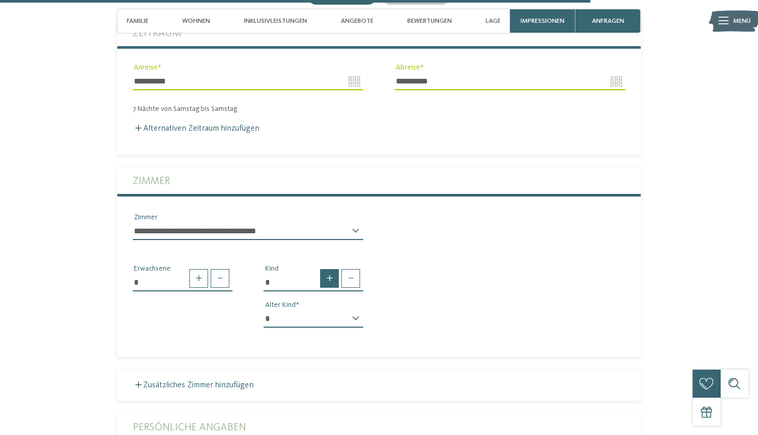
click at [329, 269] on span at bounding box center [329, 278] width 19 height 19
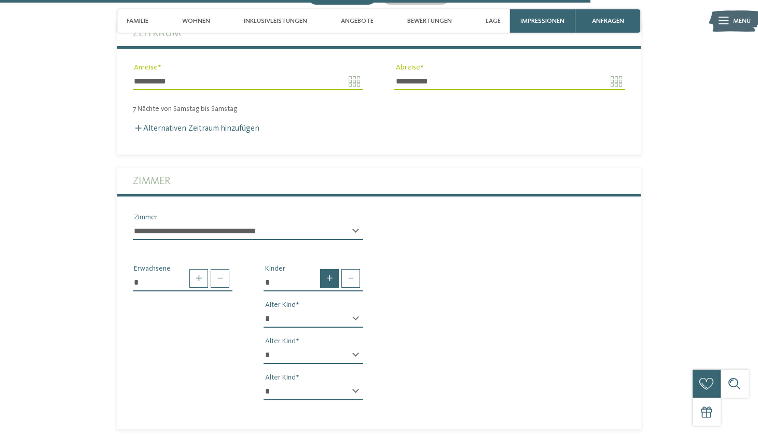
type input "*"
select select "*"
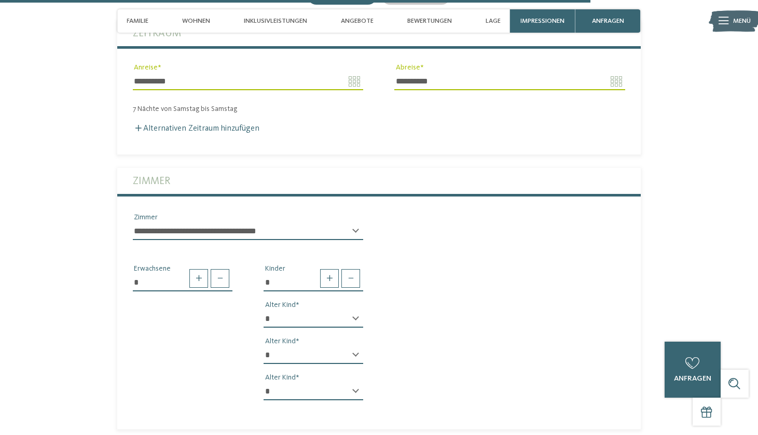
select select "*"
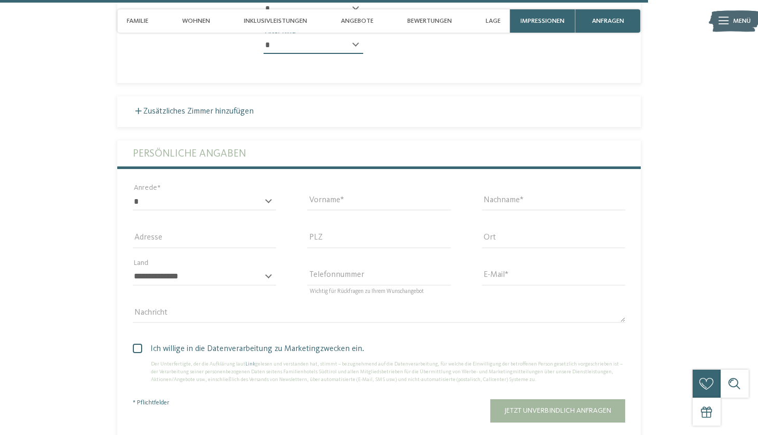
scroll to position [3034, 0]
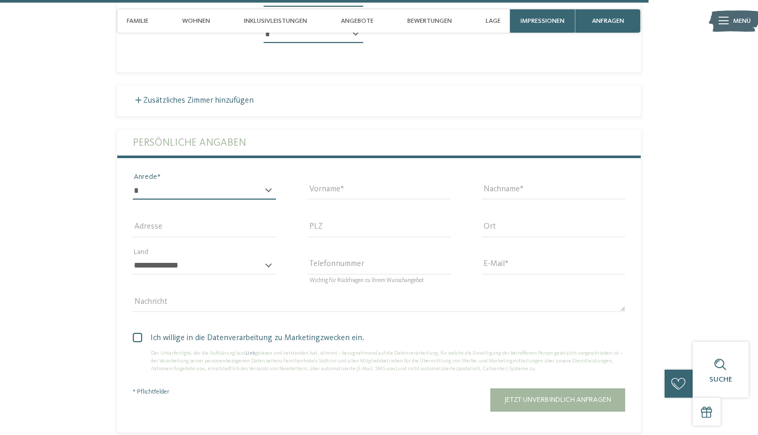
select select "*"
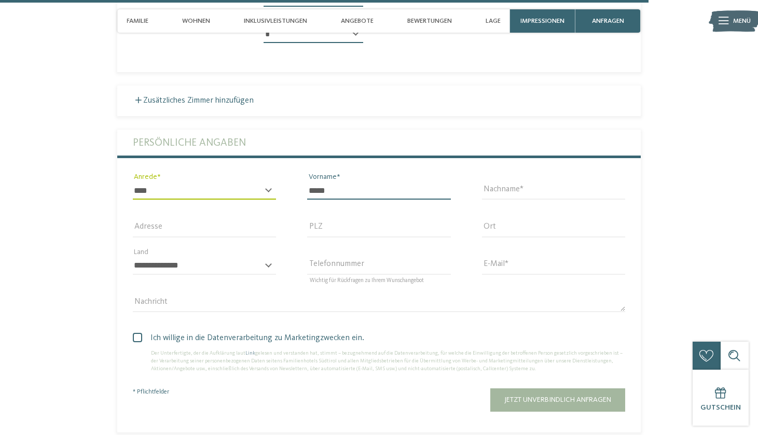
type input "*****"
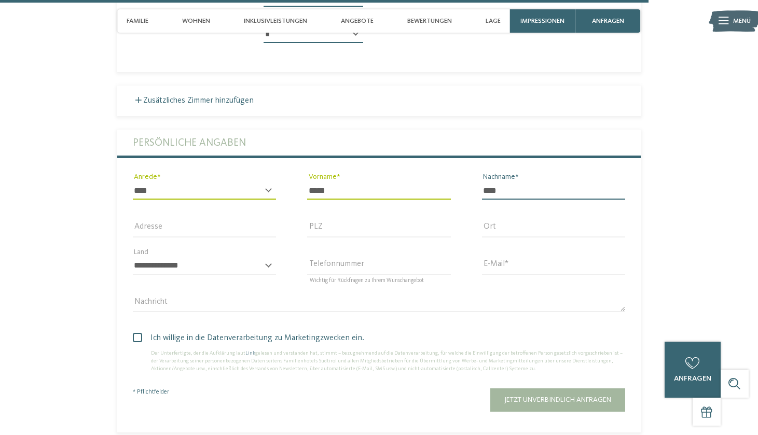
type input "****"
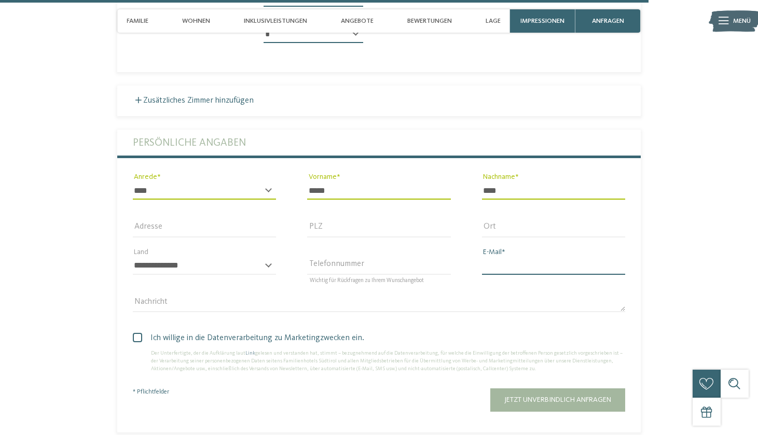
type input "**********"
click at [685, 190] on section "Jetzt unverbindlich anfragen oder gleich buchen! anfragen buchen 7" at bounding box center [379, 22] width 636 height 857
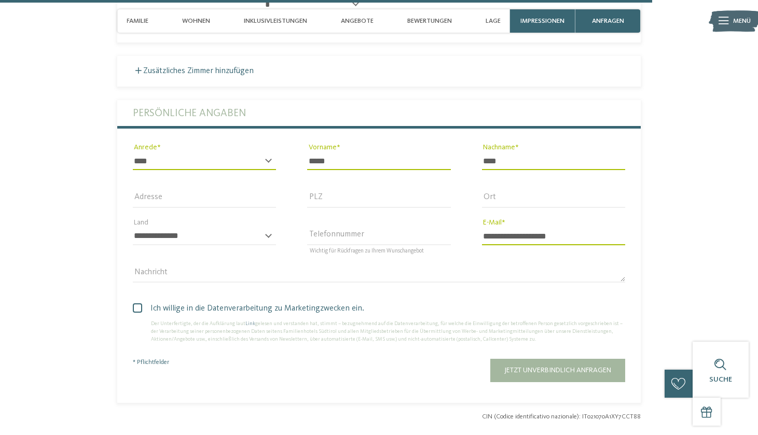
scroll to position [3081, 0]
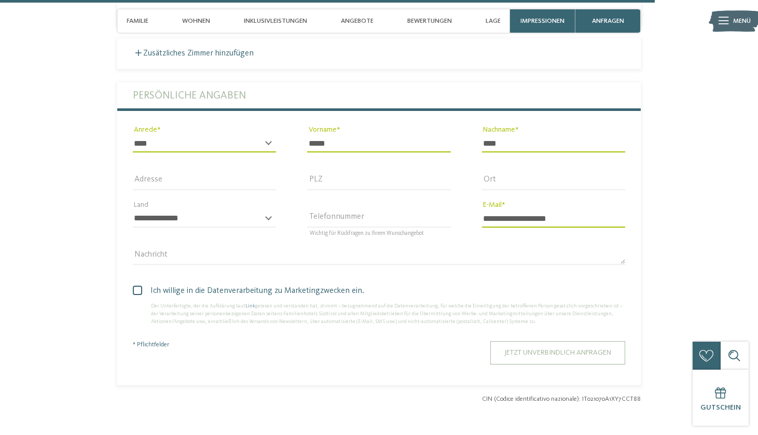
click at [524, 349] on span "Jetzt unverbindlich anfragen" at bounding box center [557, 352] width 107 height 7
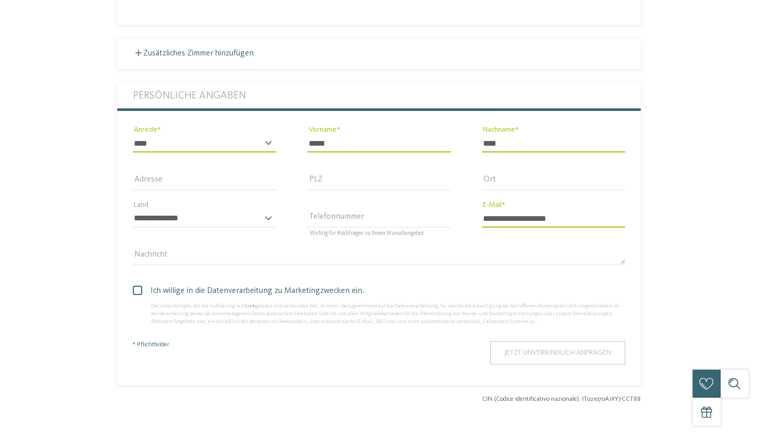
scroll to position [0, 0]
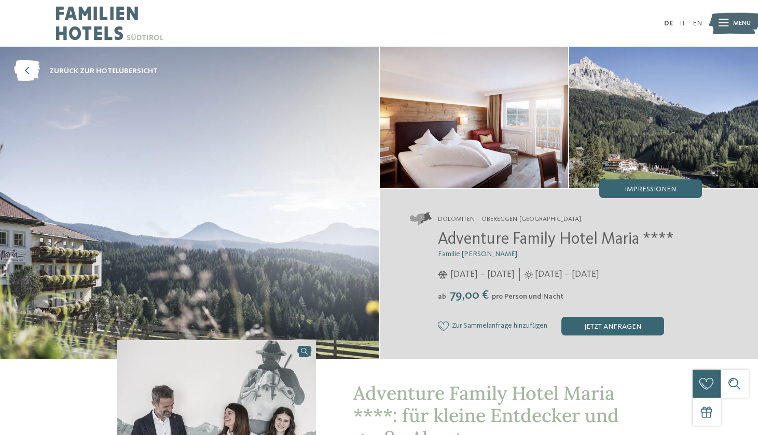
click at [273, 252] on img at bounding box center [189, 203] width 379 height 312
click at [648, 191] on span "Impressionen" at bounding box center [650, 189] width 51 height 7
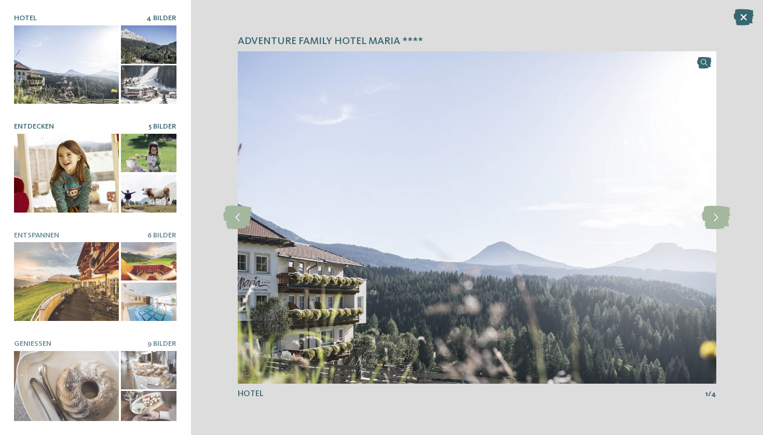
click at [73, 182] on div at bounding box center [66, 173] width 105 height 78
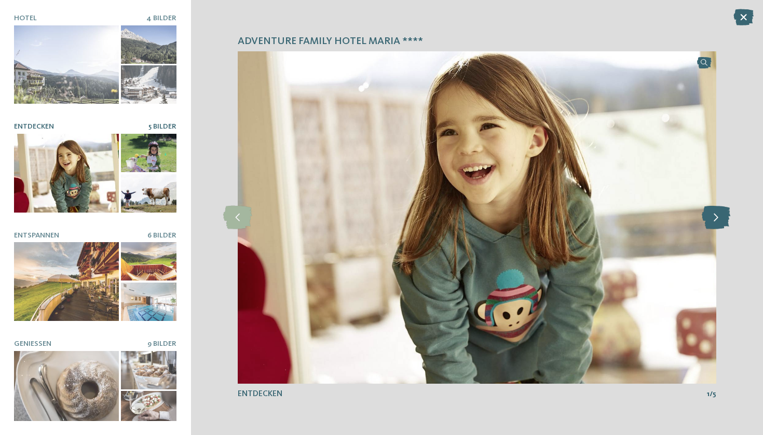
click at [712, 219] on icon at bounding box center [715, 217] width 29 height 23
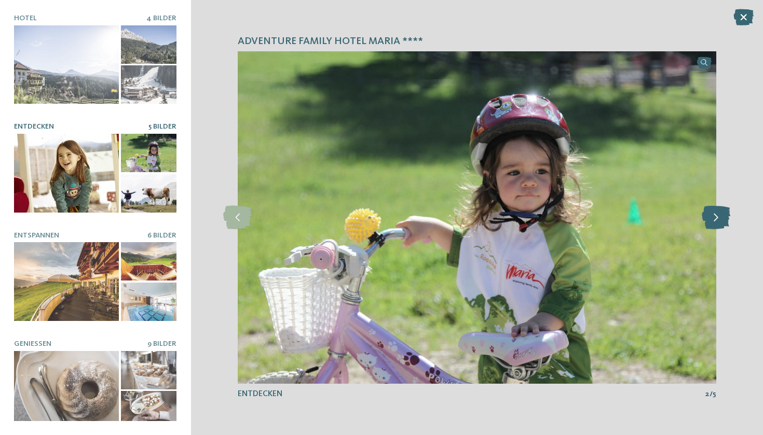
click at [712, 219] on icon at bounding box center [715, 217] width 29 height 23
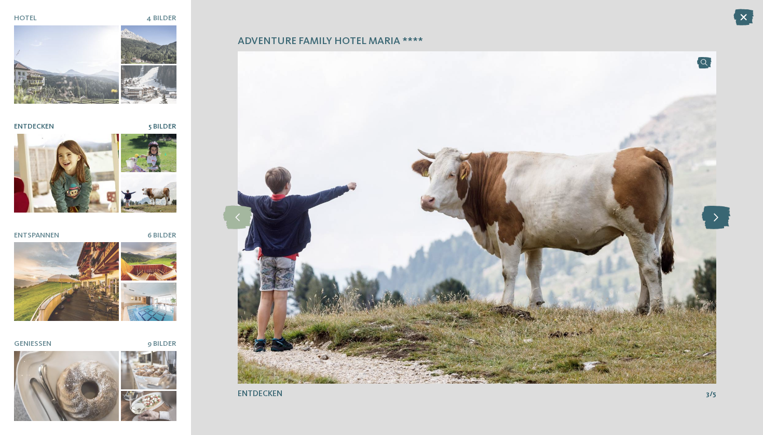
click at [712, 219] on icon at bounding box center [715, 217] width 29 height 23
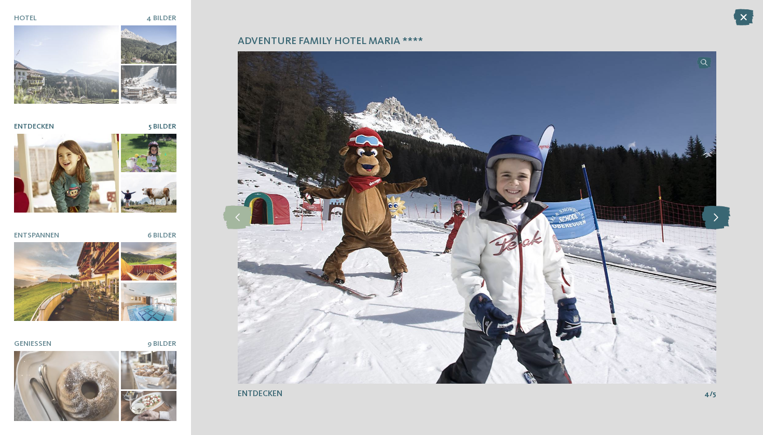
click at [712, 219] on icon at bounding box center [715, 217] width 29 height 23
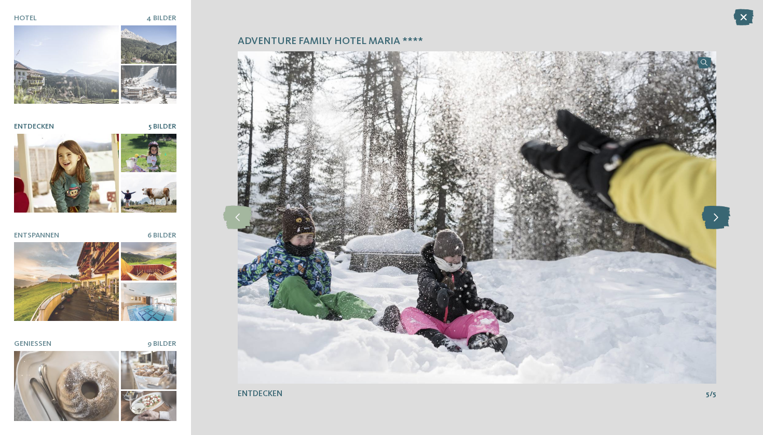
click at [712, 219] on icon at bounding box center [715, 217] width 29 height 23
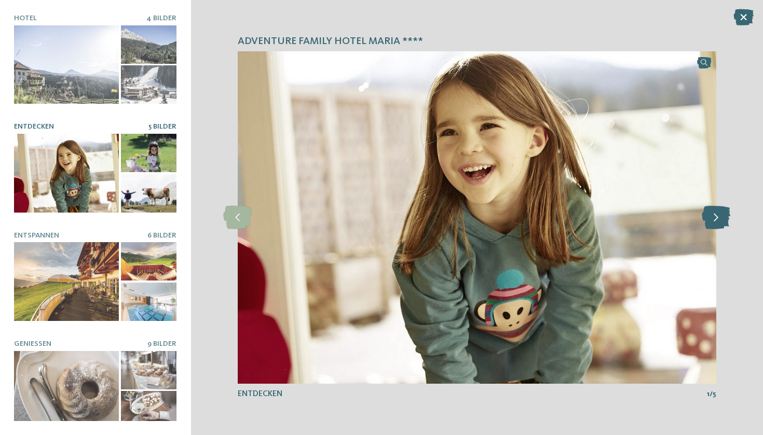
click at [712, 219] on icon at bounding box center [715, 217] width 29 height 23
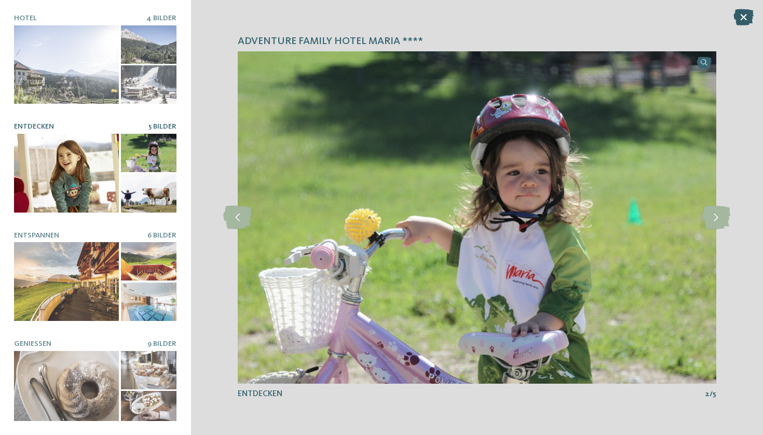
click at [741, 20] on icon at bounding box center [743, 17] width 20 height 17
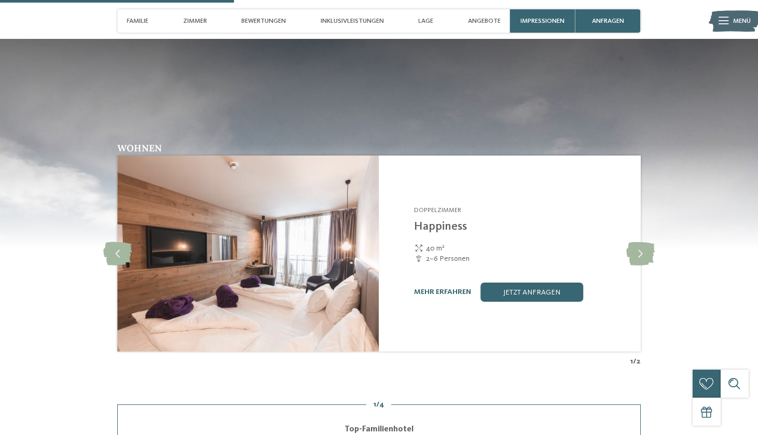
scroll to position [1169, 0]
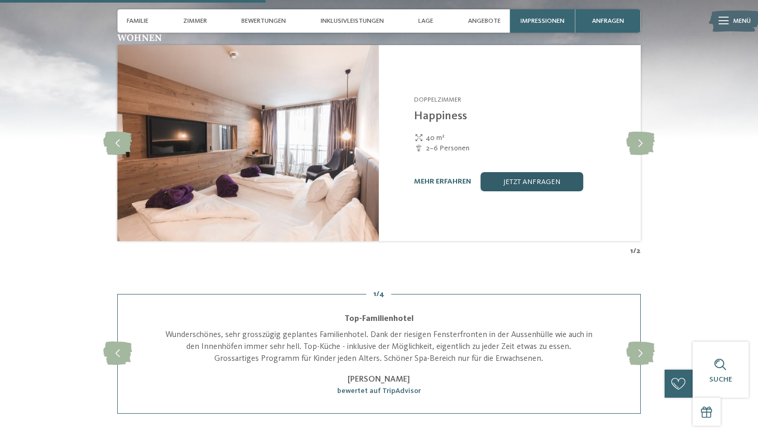
click at [529, 173] on link "jetzt anfragen" at bounding box center [531, 181] width 103 height 19
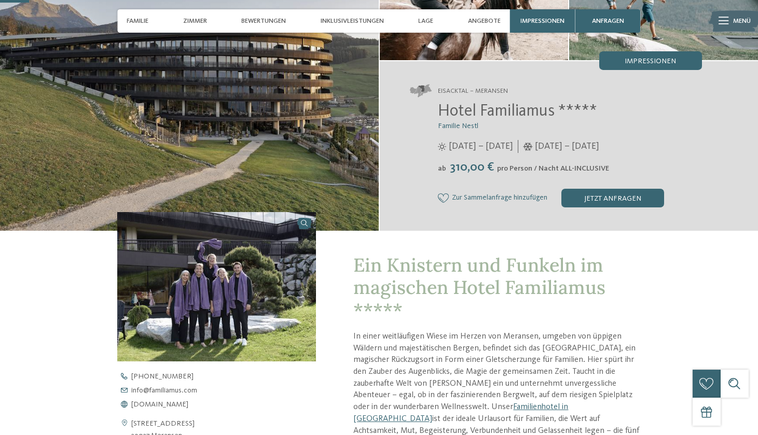
scroll to position [147, 0]
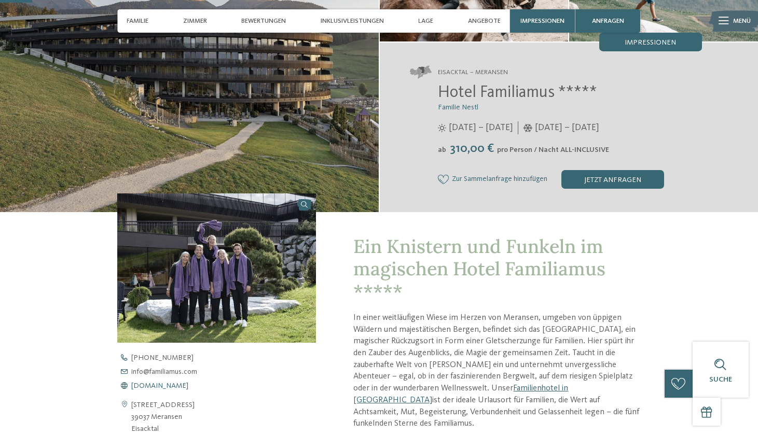
click at [173, 387] on span "[DOMAIN_NAME]" at bounding box center [159, 385] width 57 height 7
